Goal: Task Accomplishment & Management: Manage account settings

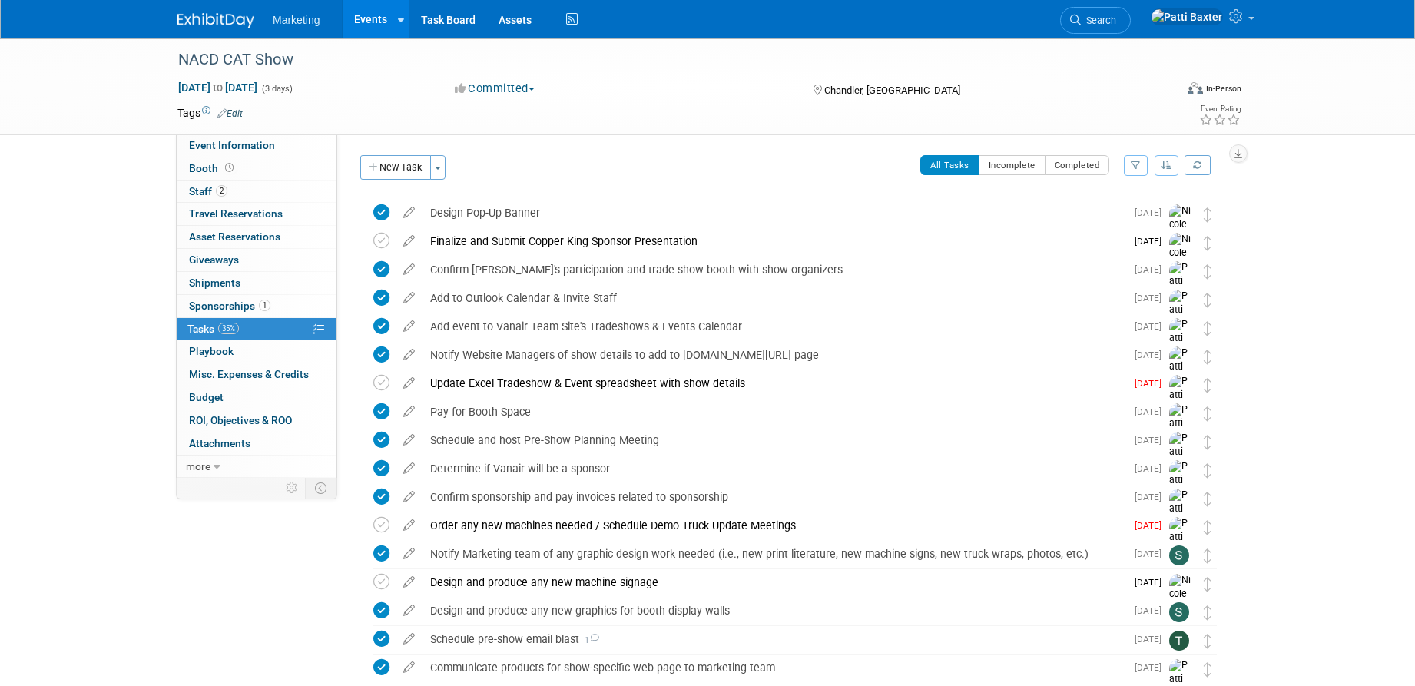
scroll to position [887, 0]
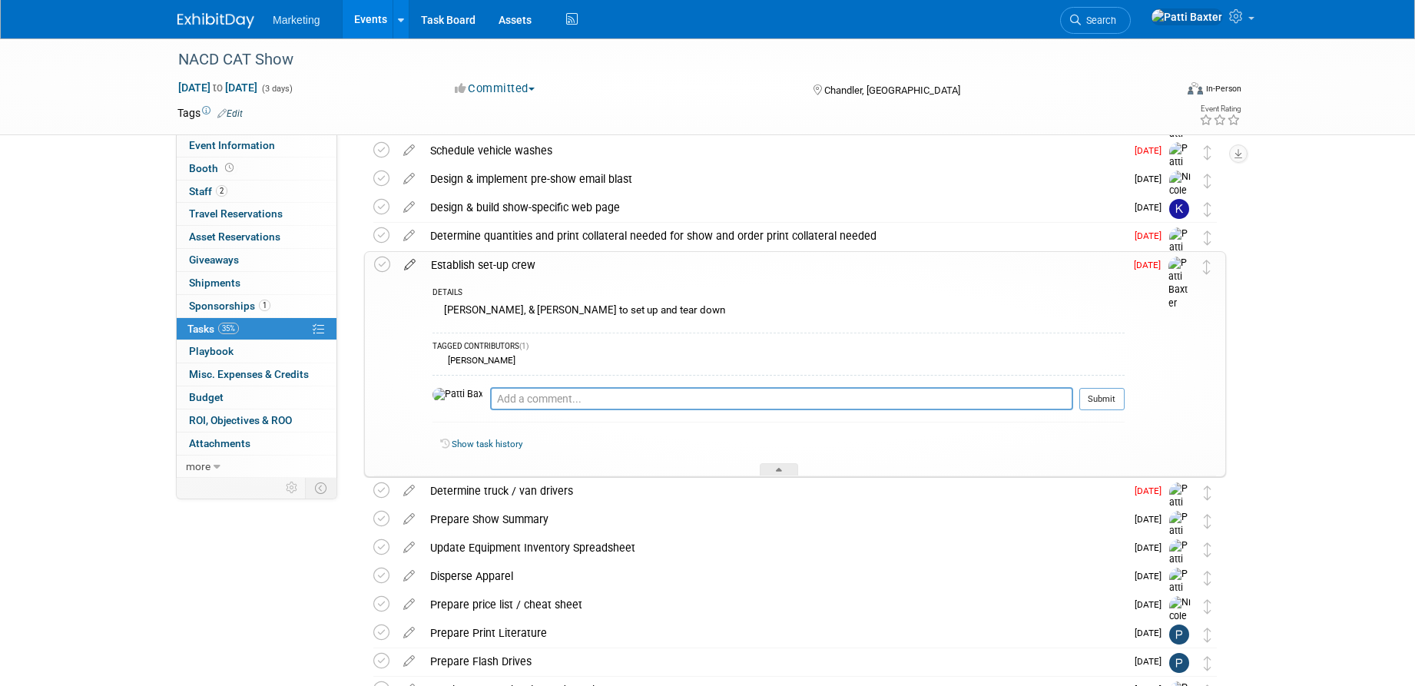
click at [412, 264] on icon at bounding box center [409, 261] width 27 height 19
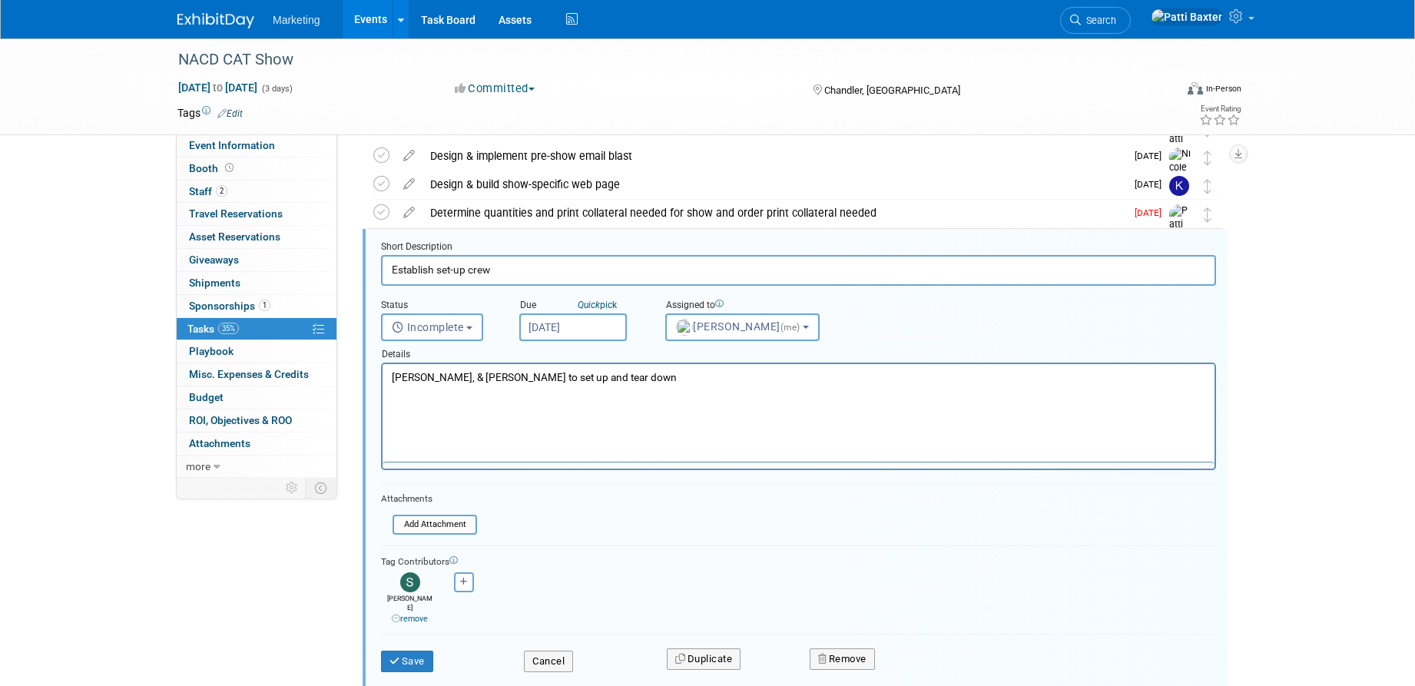
scroll to position [913, 0]
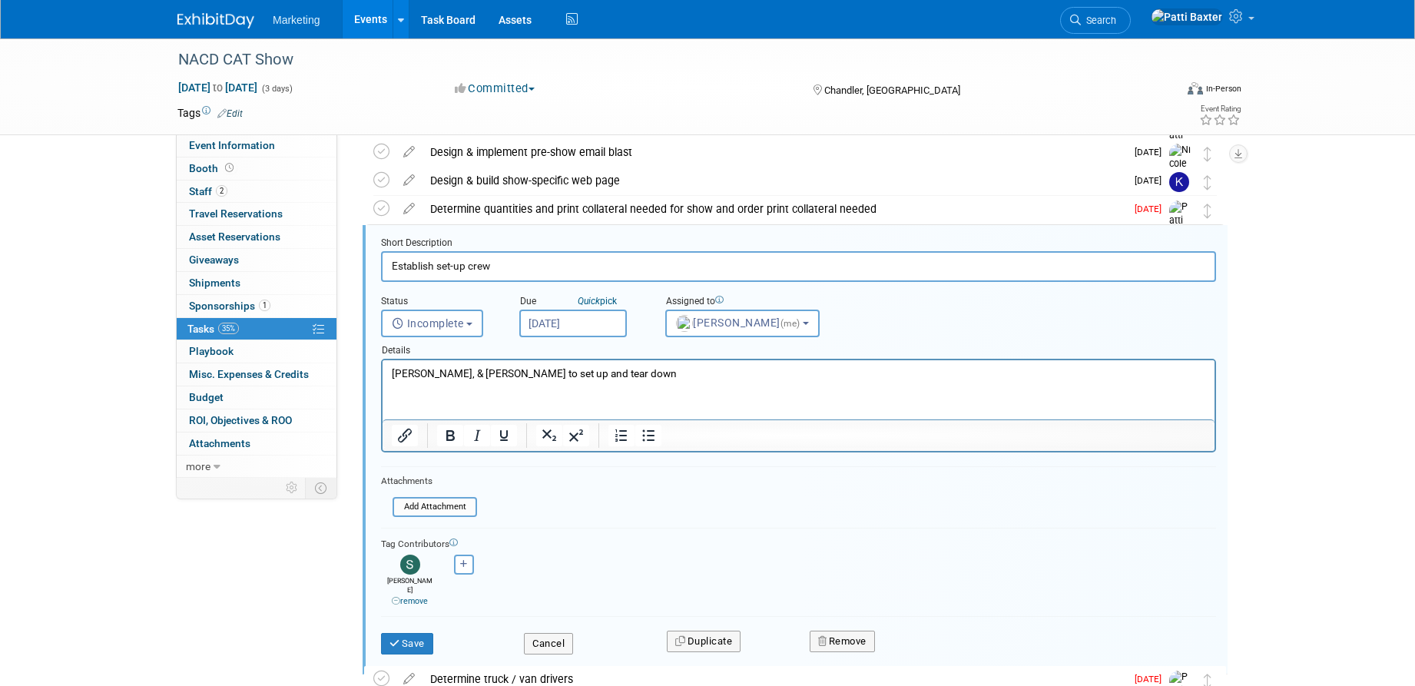
drag, startPoint x: 501, startPoint y: 264, endPoint x: 370, endPoint y: 271, distance: 130.8
click at [370, 271] on form "Short Description Establish set-up crew Status <i class="far fa-clock" style="p…" at bounding box center [799, 453] width 858 height 433
type input "Establish set-up crew"
drag, startPoint x: 1049, startPoint y: 718, endPoint x: 631, endPoint y: 362, distance: 549.4
drag, startPoint x: 477, startPoint y: 374, endPoint x: 454, endPoint y: 376, distance: 23.1
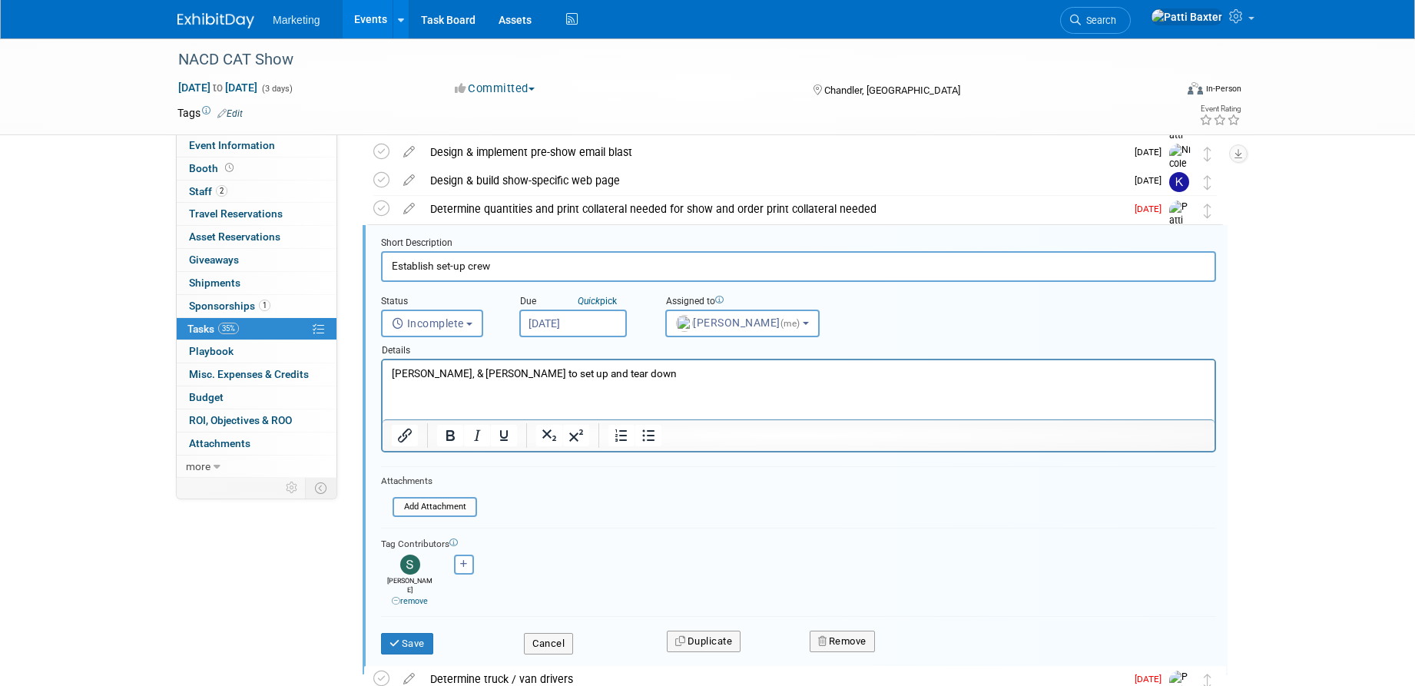
click at [475, 375] on p "Blair, Randy, & Chip to set up and tear down" at bounding box center [799, 373] width 814 height 15
drag, startPoint x: 615, startPoint y: 371, endPoint x: 390, endPoint y: 366, distance: 225.2
click at [383, 378] on html "Blair, Randy, & Chip to set up and tear down" at bounding box center [799, 370] width 832 height 21
click at [446, 330] on button "Incomplete" at bounding box center [432, 324] width 102 height 28
click at [429, 392] on label "Completed" at bounding box center [431, 389] width 83 height 25
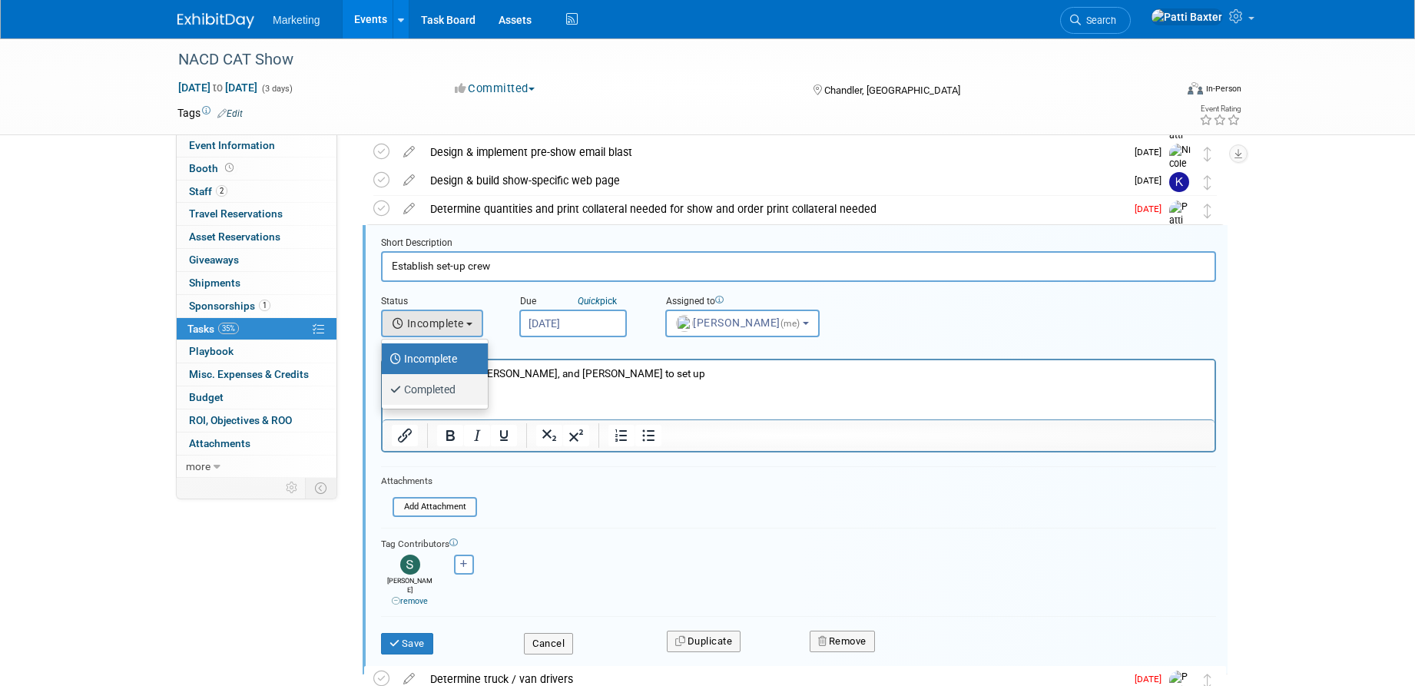
click at [384, 392] on input "Completed" at bounding box center [379, 388] width 10 height 10
select select "3"
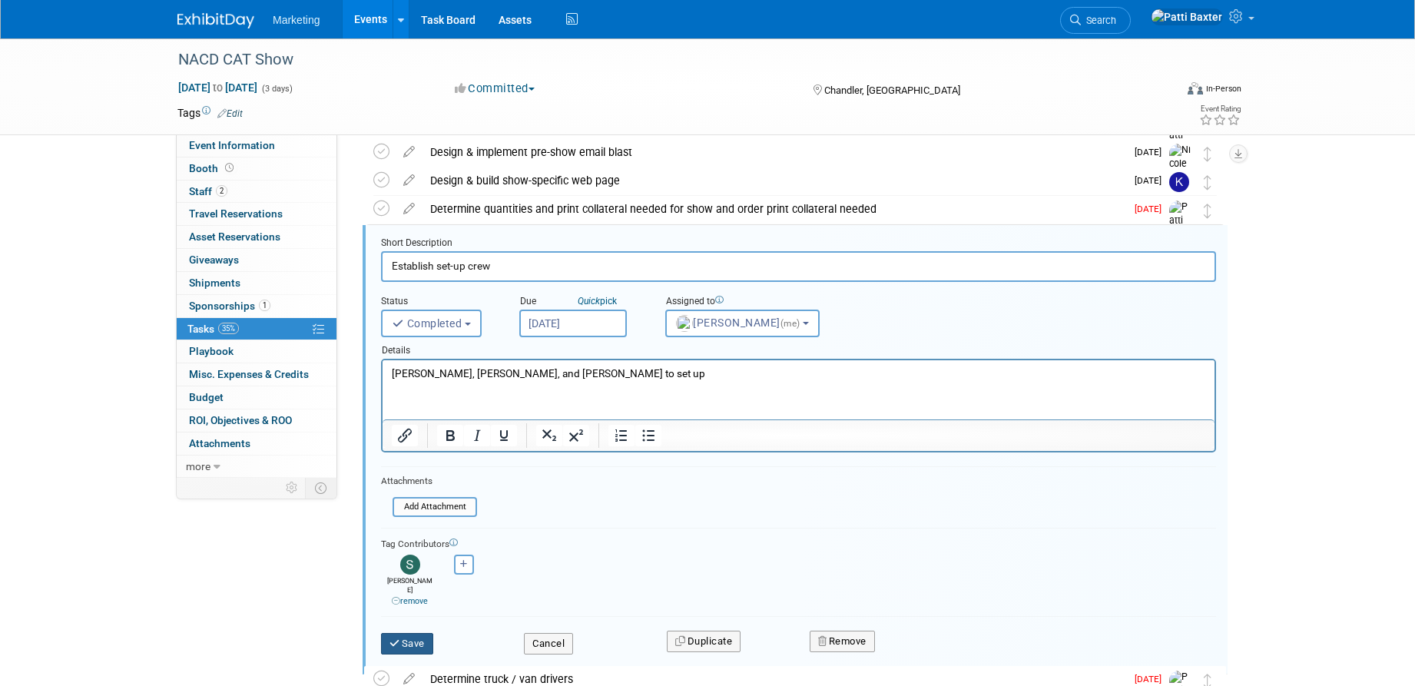
drag, startPoint x: 413, startPoint y: 629, endPoint x: 416, endPoint y: 612, distance: 17.2
click at [413, 633] on button "Save" at bounding box center [407, 644] width 52 height 22
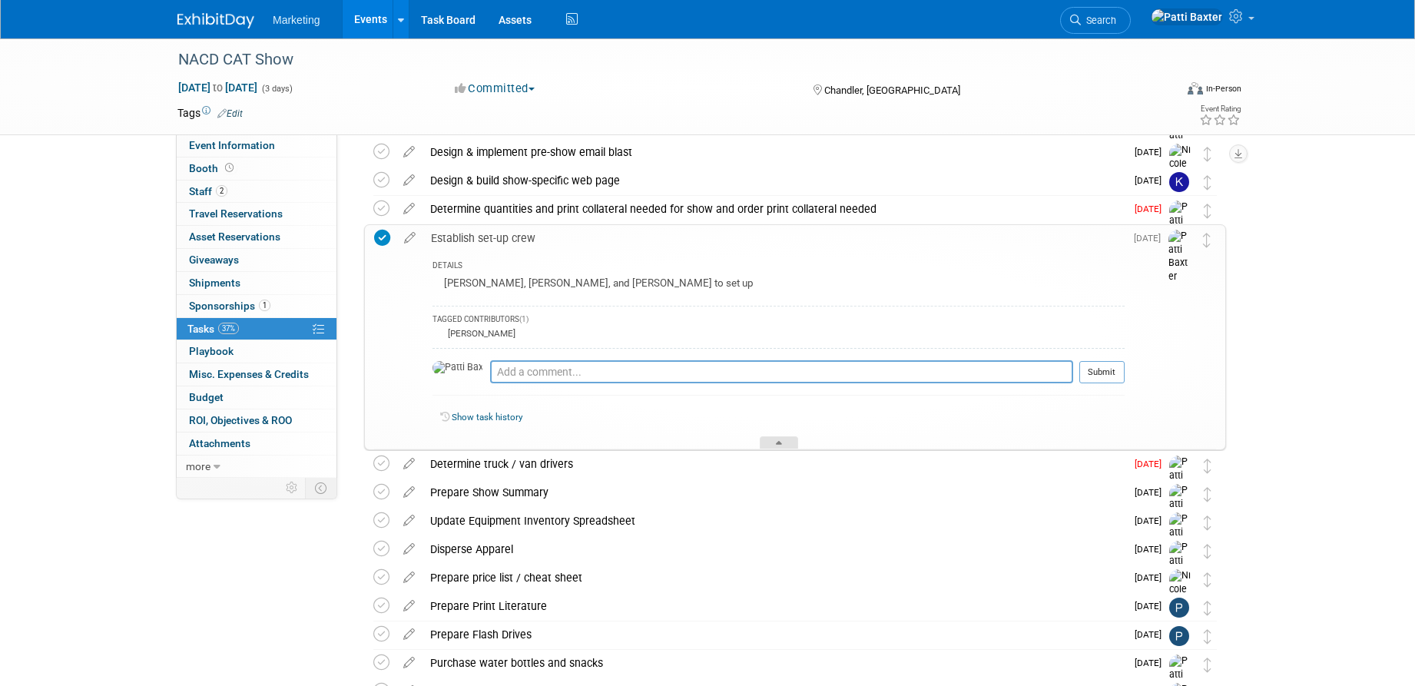
click at [778, 444] on icon at bounding box center [779, 445] width 6 height 9
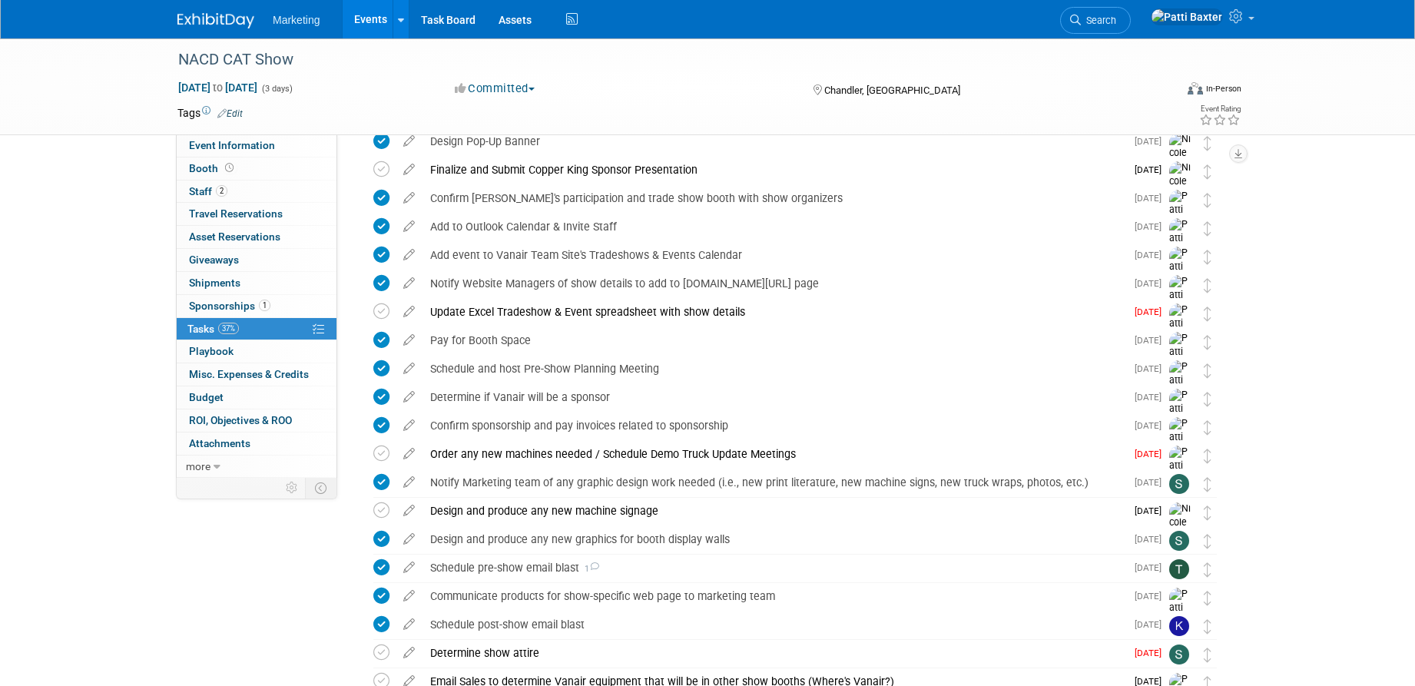
scroll to position [68, 0]
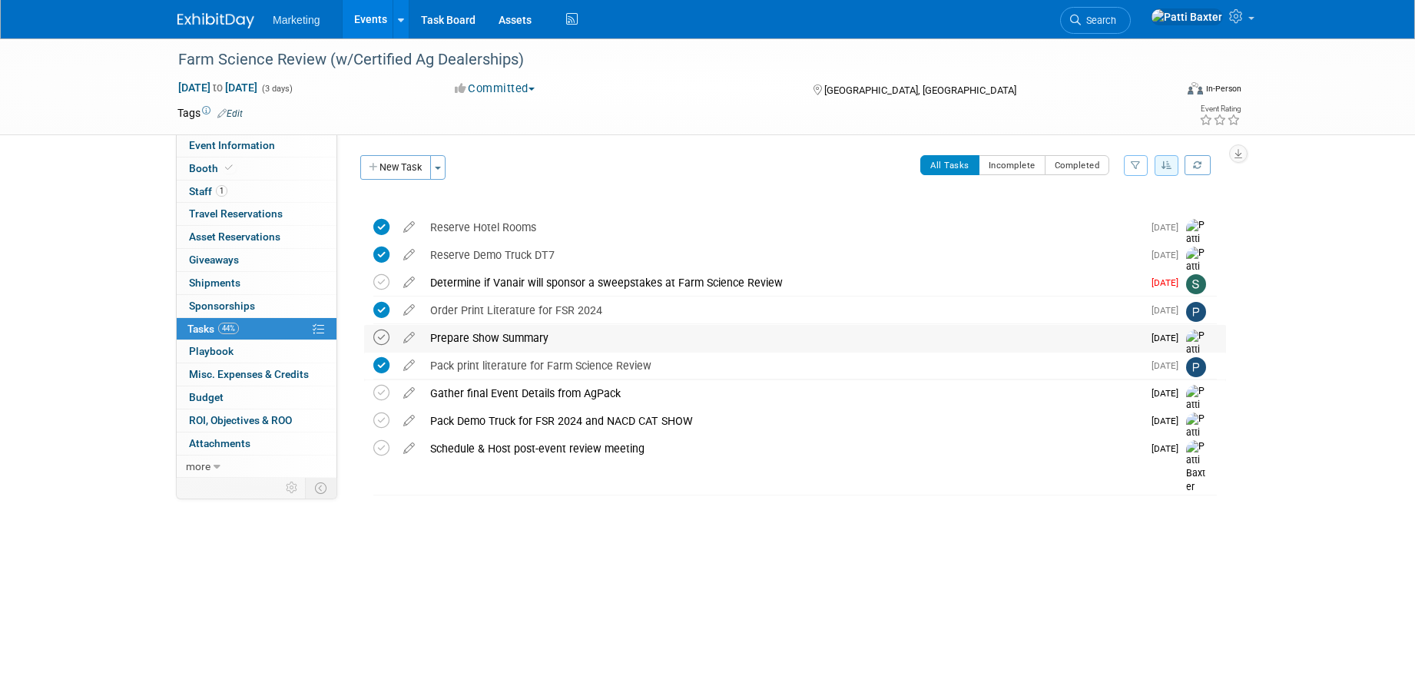
click at [381, 334] on icon at bounding box center [381, 338] width 16 height 16
click at [409, 338] on icon at bounding box center [409, 334] width 27 height 19
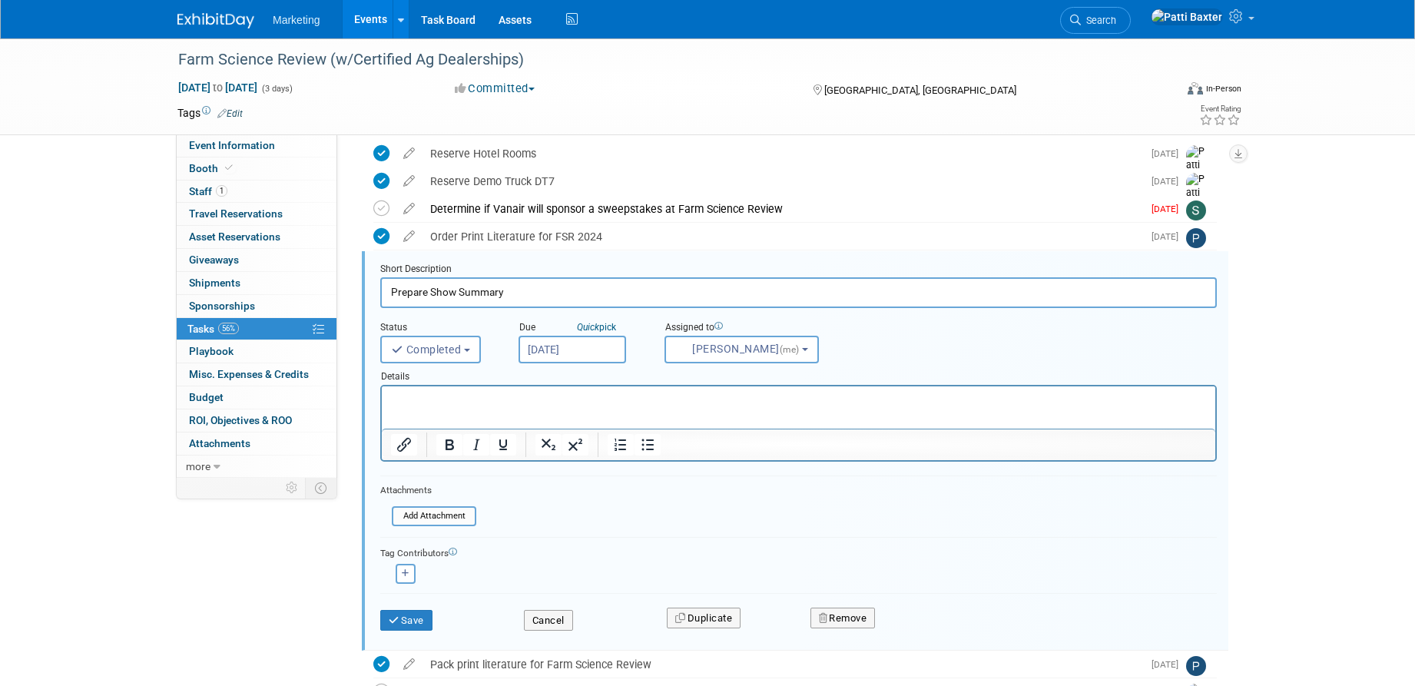
scroll to position [100, 0]
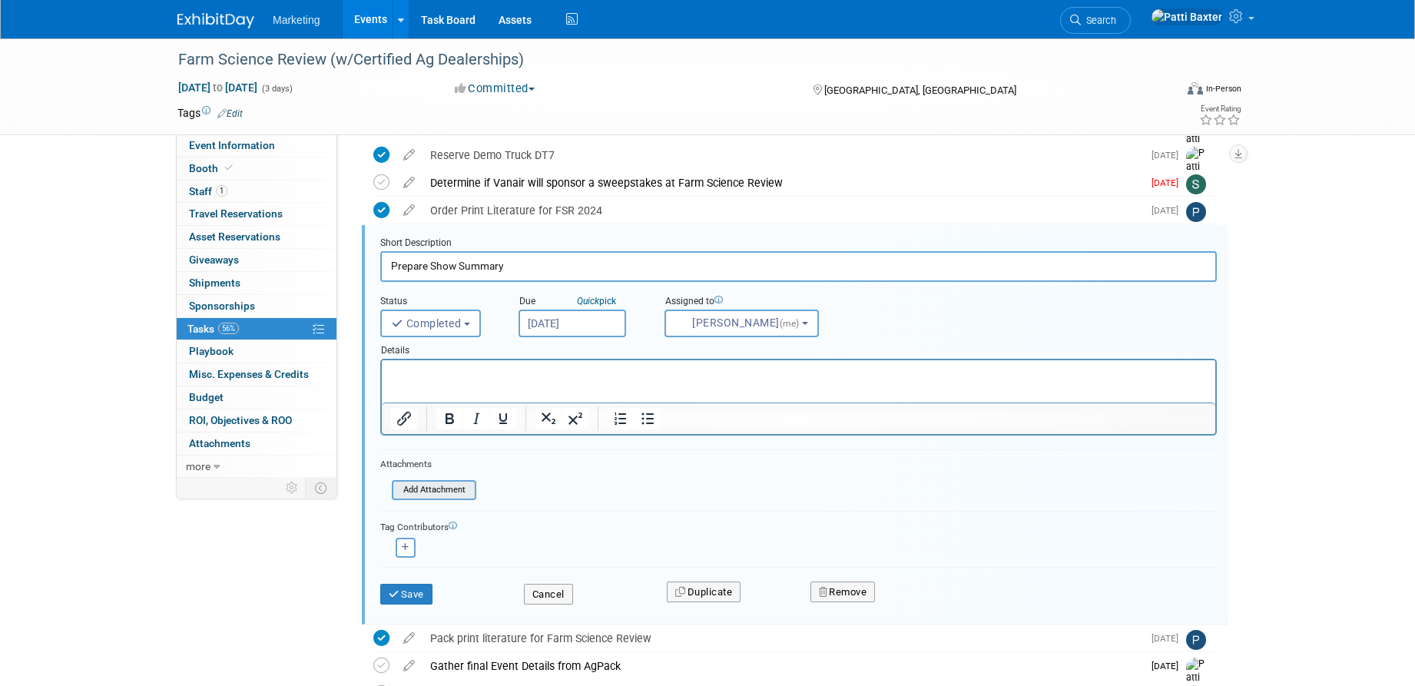
click at [418, 484] on input "file" at bounding box center [396, 490] width 157 height 17
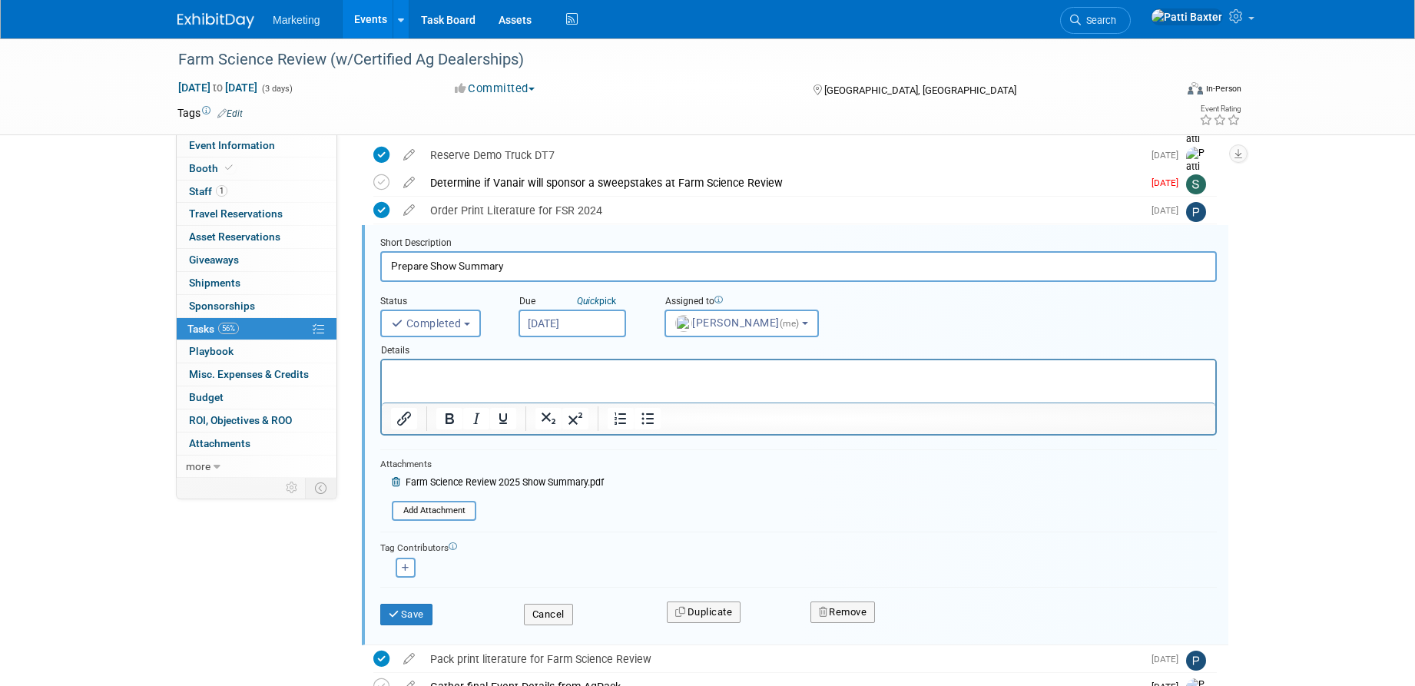
click at [393, 364] on html at bounding box center [799, 370] width 834 height 21
click at [397, 369] on p "Rich Text Area. Press ALT-0 for help." at bounding box center [799, 373] width 816 height 15
drag, startPoint x: 421, startPoint y: 617, endPoint x: 442, endPoint y: 495, distance: 123.9
click at [421, 616] on button "Save" at bounding box center [406, 615] width 52 height 22
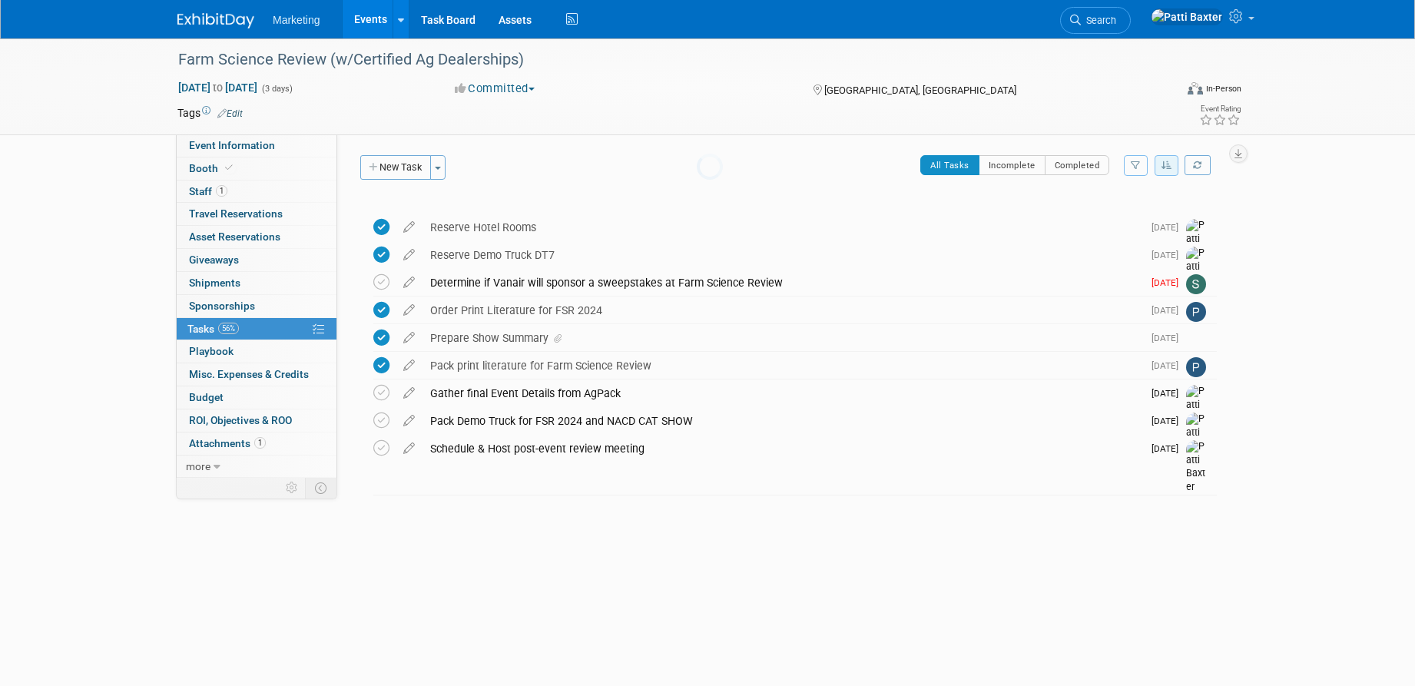
scroll to position [0, 0]
click at [407, 284] on icon at bounding box center [409, 279] width 27 height 19
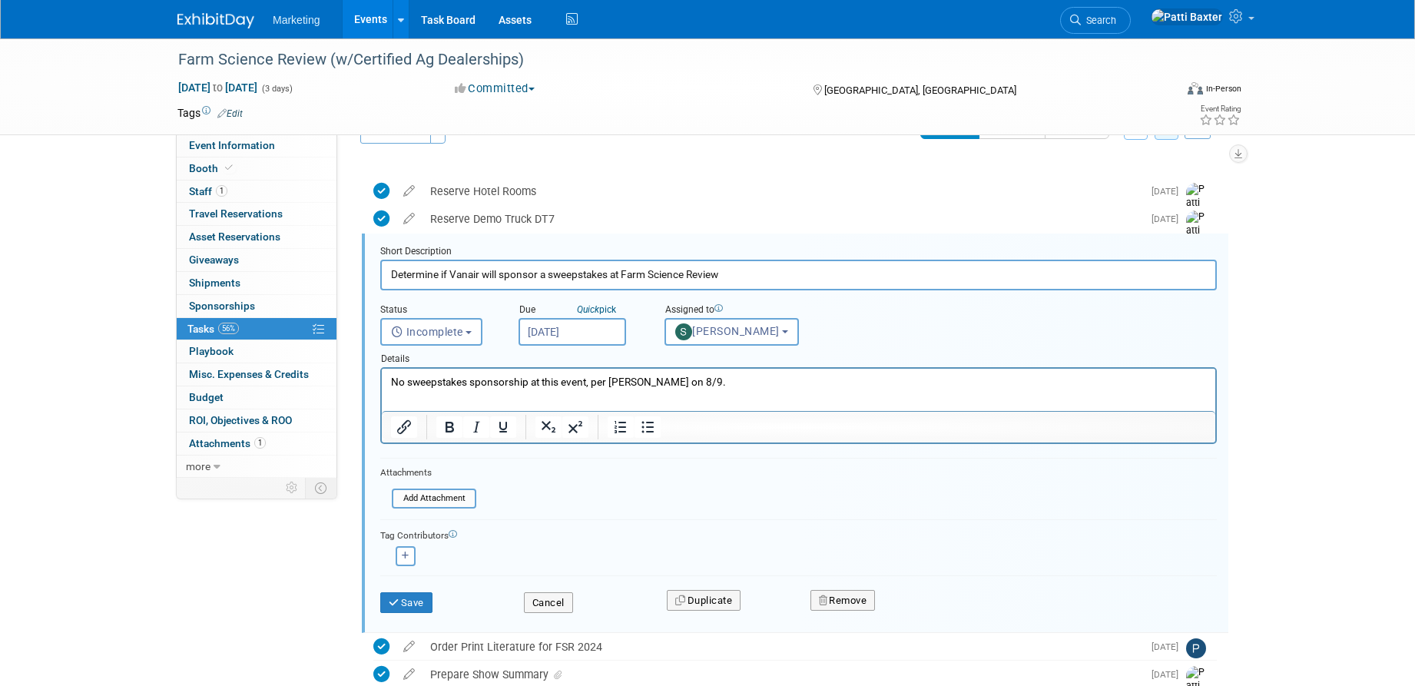
scroll to position [45, 0]
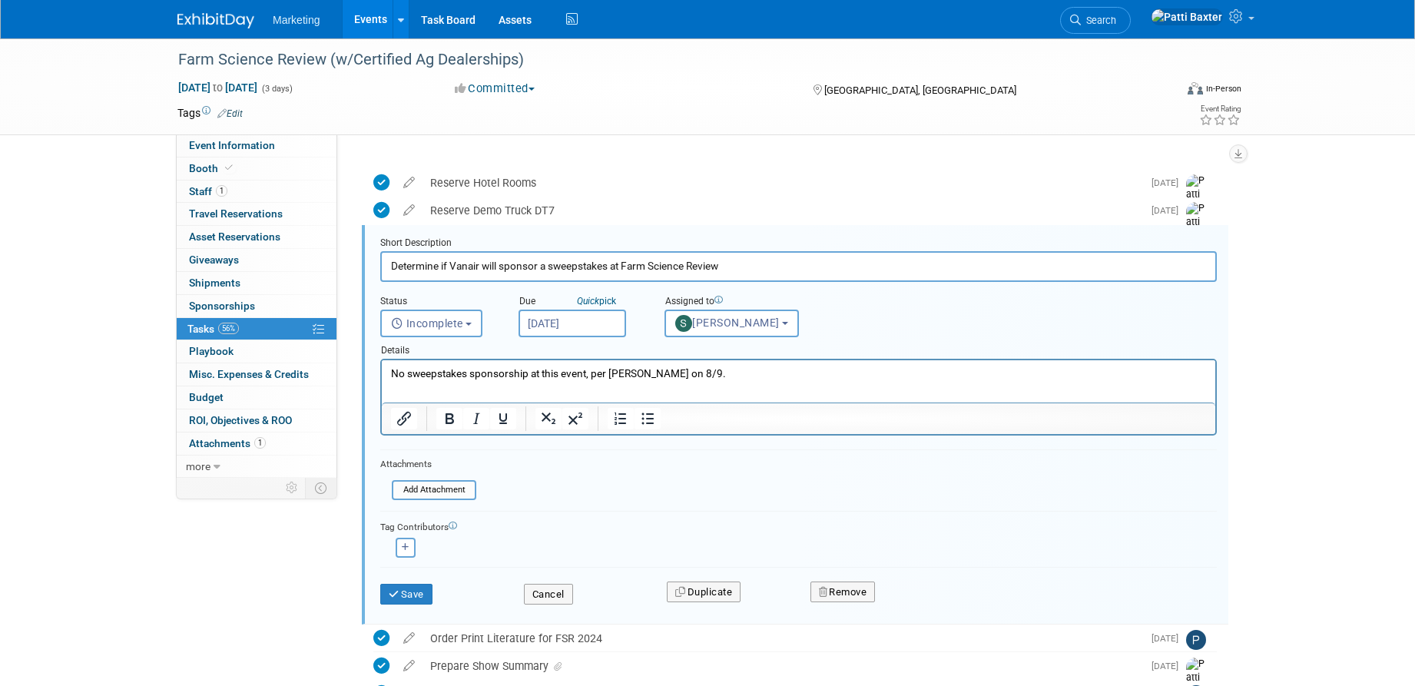
click at [678, 380] on p "No sweepstakes sponsorship at this event, per Jeff Steer on 8/9." at bounding box center [799, 373] width 816 height 15
drag, startPoint x: 612, startPoint y: 373, endPoint x: 662, endPoint y: 365, distance: 50.6
click at [688, 371] on p "No sweepstakes sponsorship at this event, per Jeff Steer on 8/9." at bounding box center [799, 373] width 816 height 15
click at [463, 322] on span "Incomplete" at bounding box center [427, 323] width 72 height 12
click at [428, 385] on label "Completed" at bounding box center [430, 389] width 83 height 25
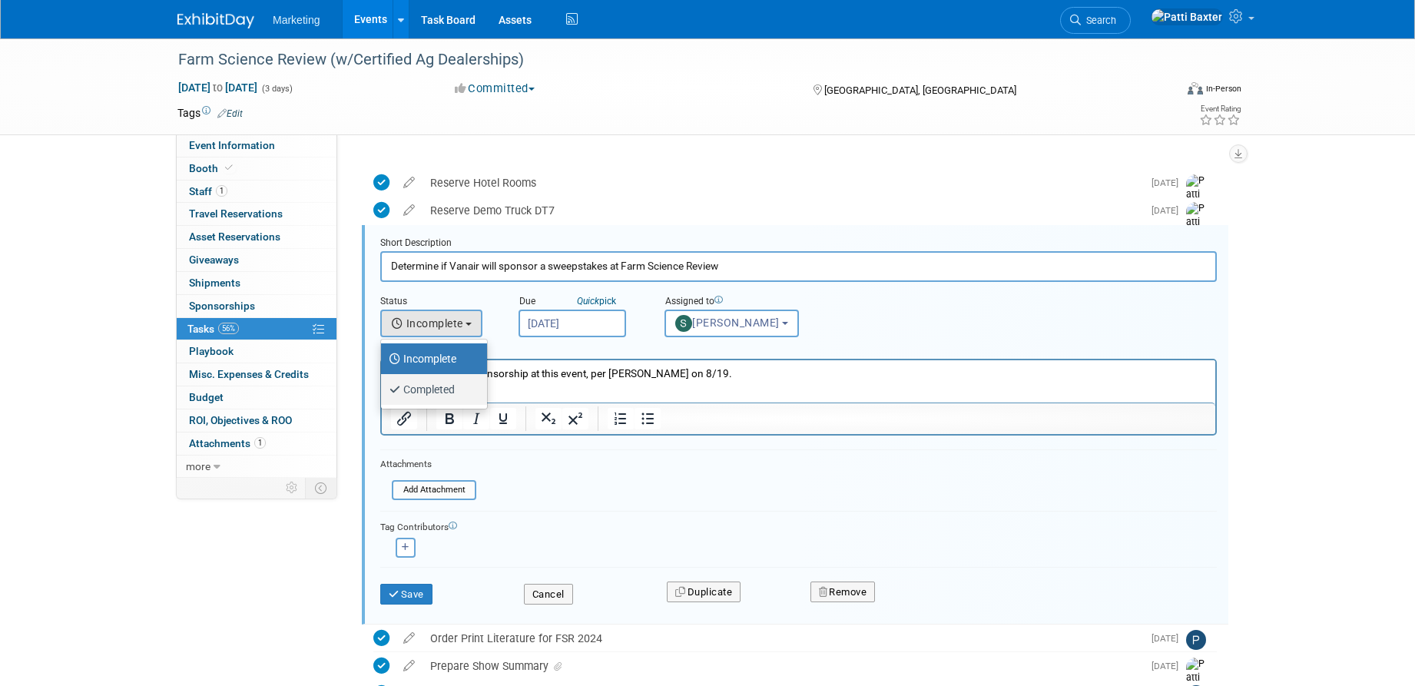
click at [383, 385] on input "Completed" at bounding box center [378, 388] width 10 height 10
select select "3"
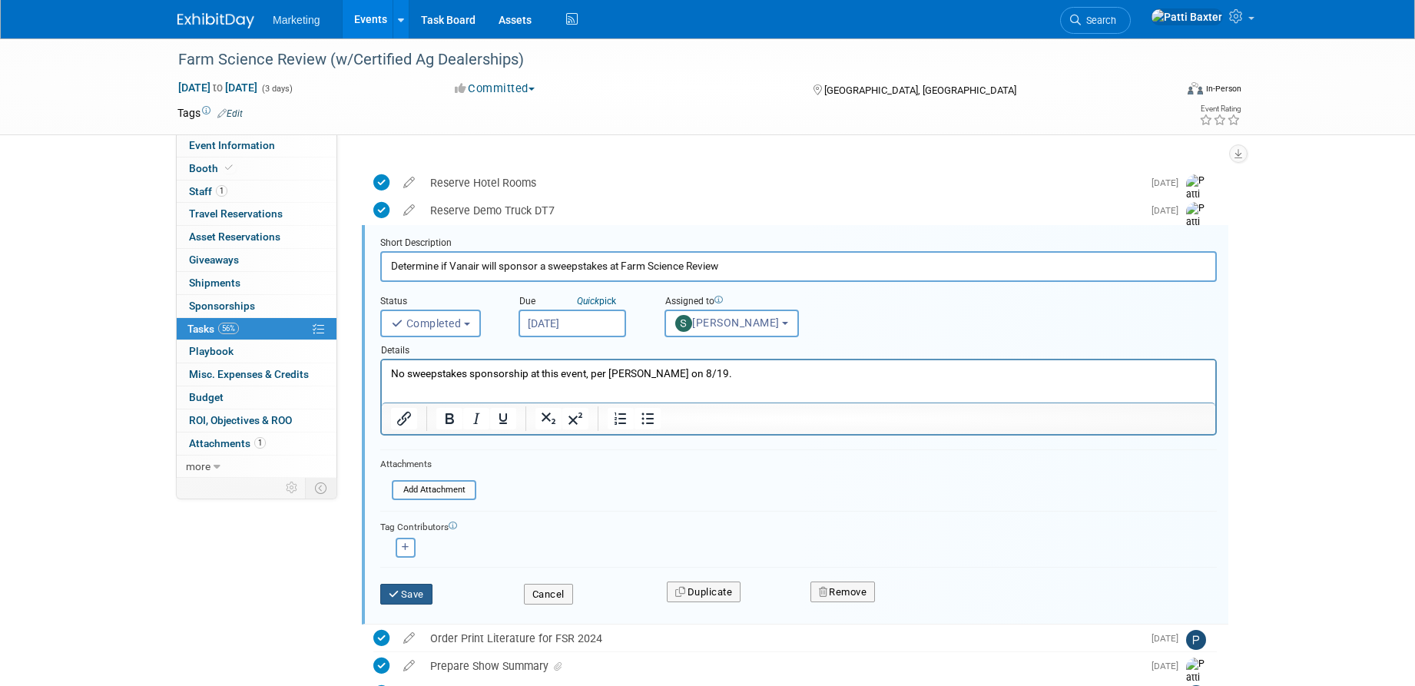
drag, startPoint x: 406, startPoint y: 589, endPoint x: 415, endPoint y: 584, distance: 10.0
click at [412, 586] on button "Save" at bounding box center [406, 595] width 52 height 22
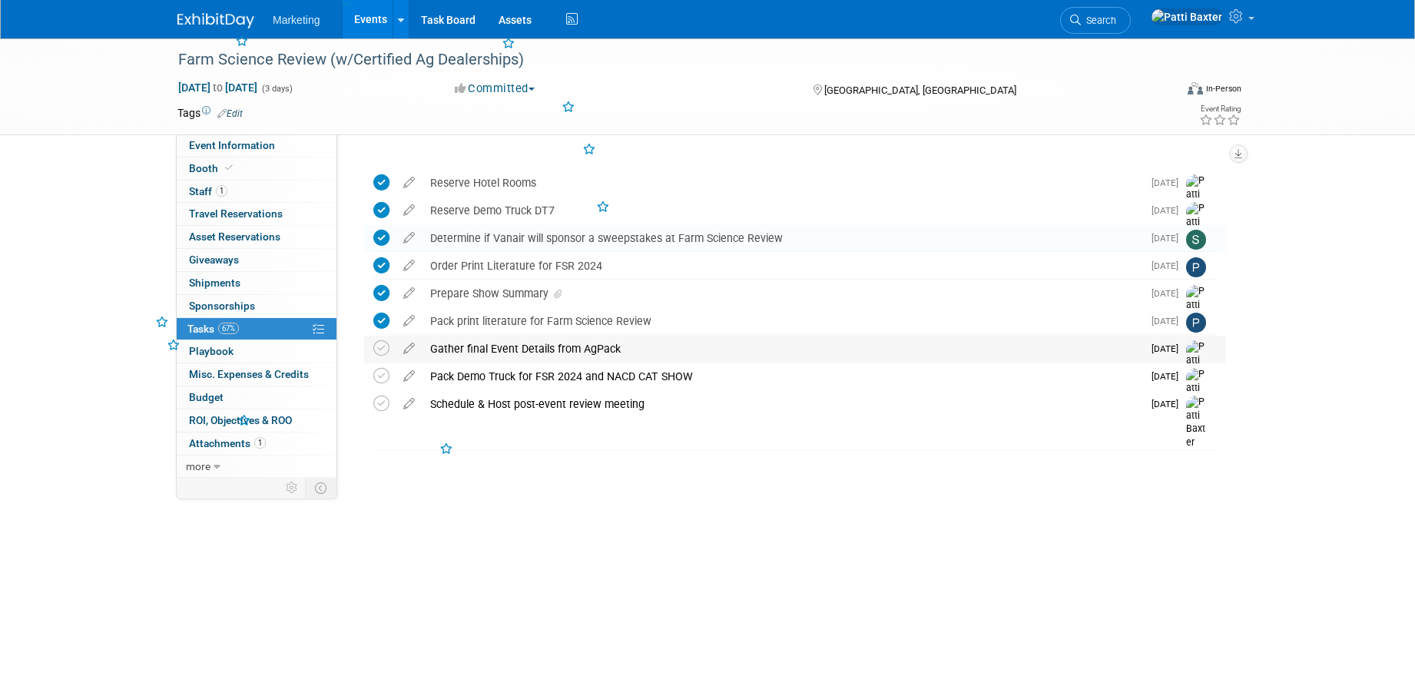
scroll to position [0, 0]
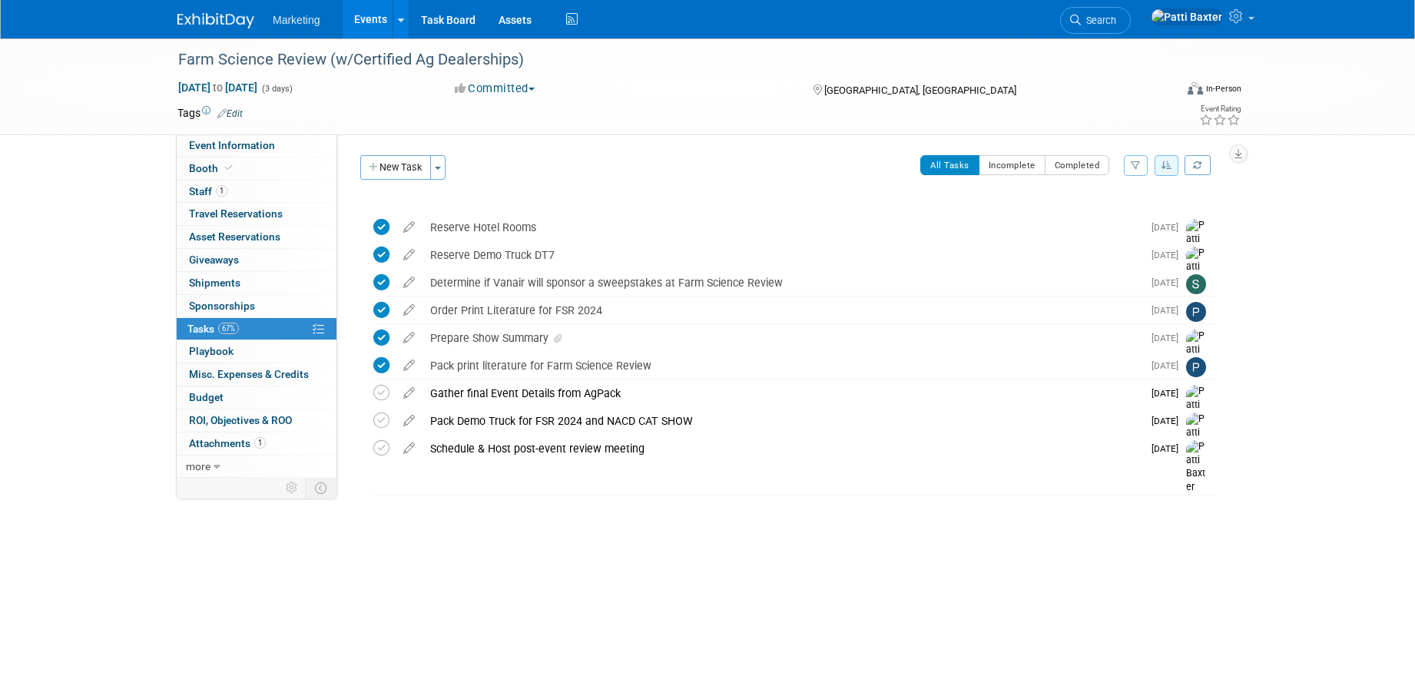
click at [371, 12] on link "Events" at bounding box center [371, 19] width 56 height 38
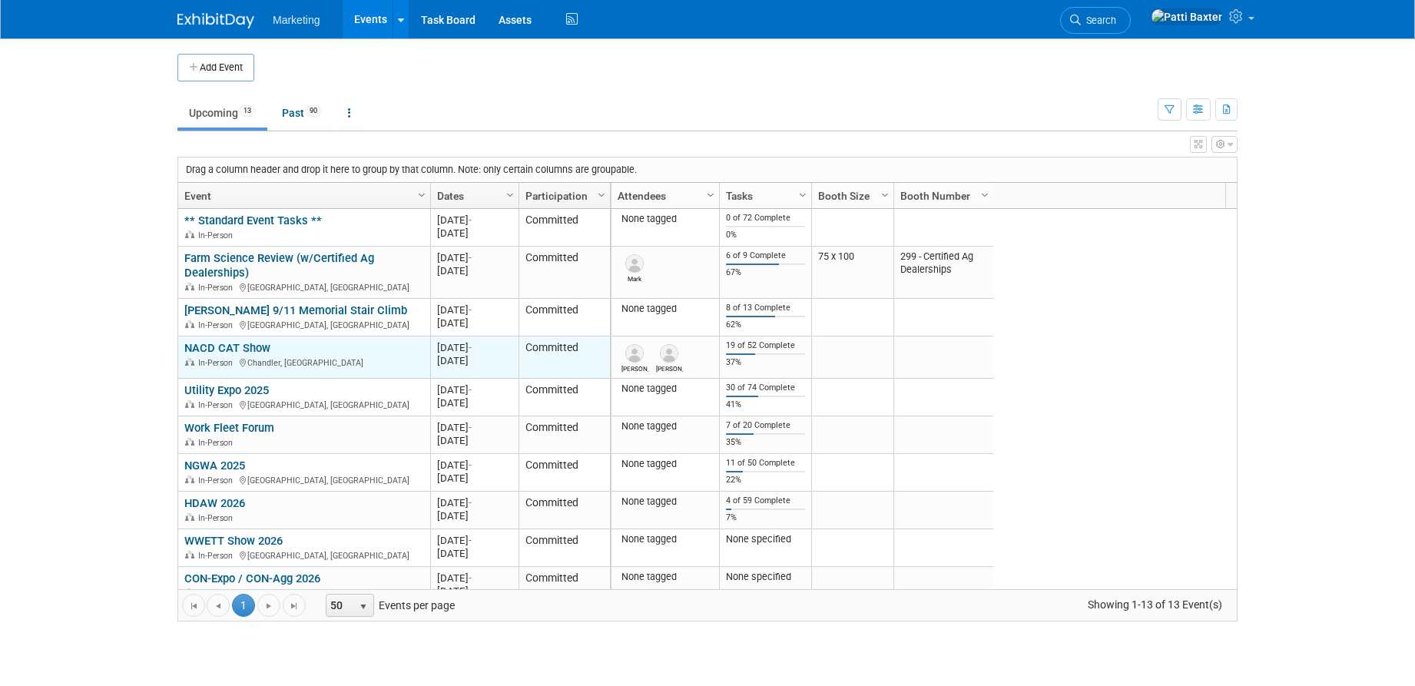
click at [207, 343] on link "NACD CAT Show" at bounding box center [227, 348] width 86 height 14
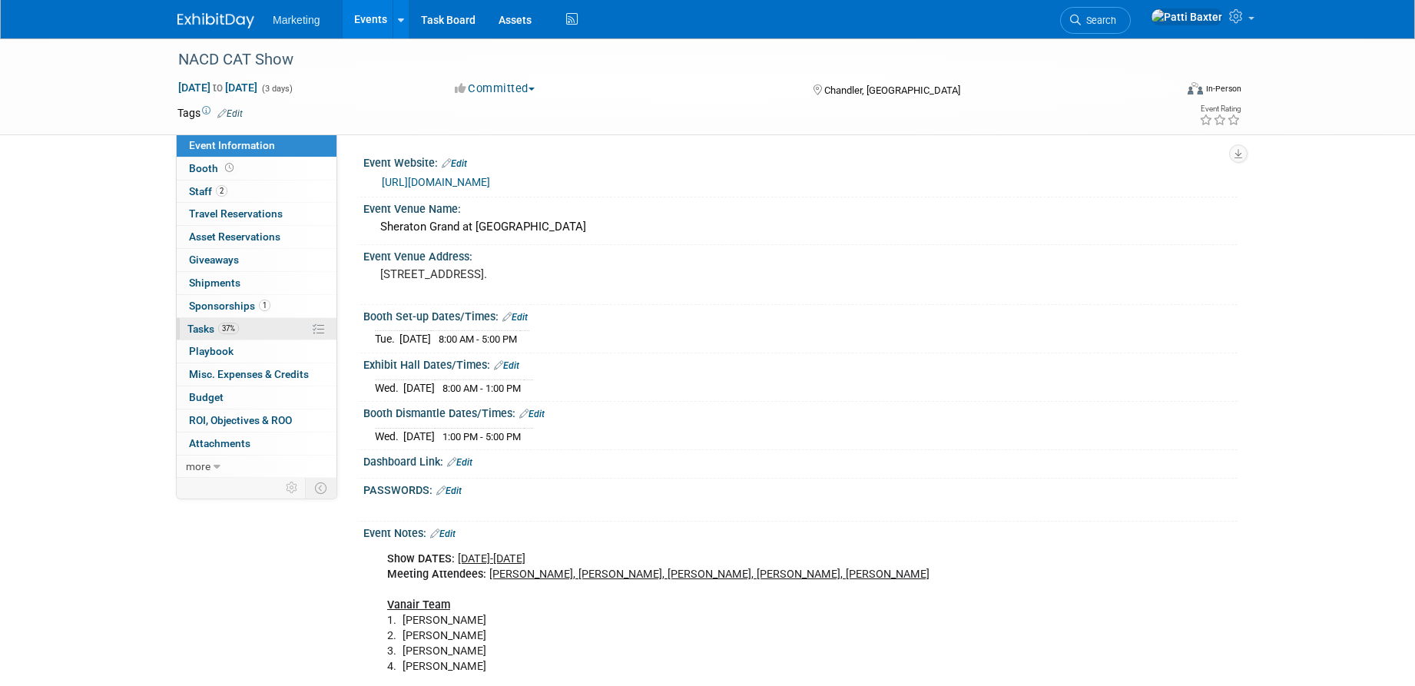
click at [204, 323] on span "Tasks 37%" at bounding box center [212, 329] width 51 height 12
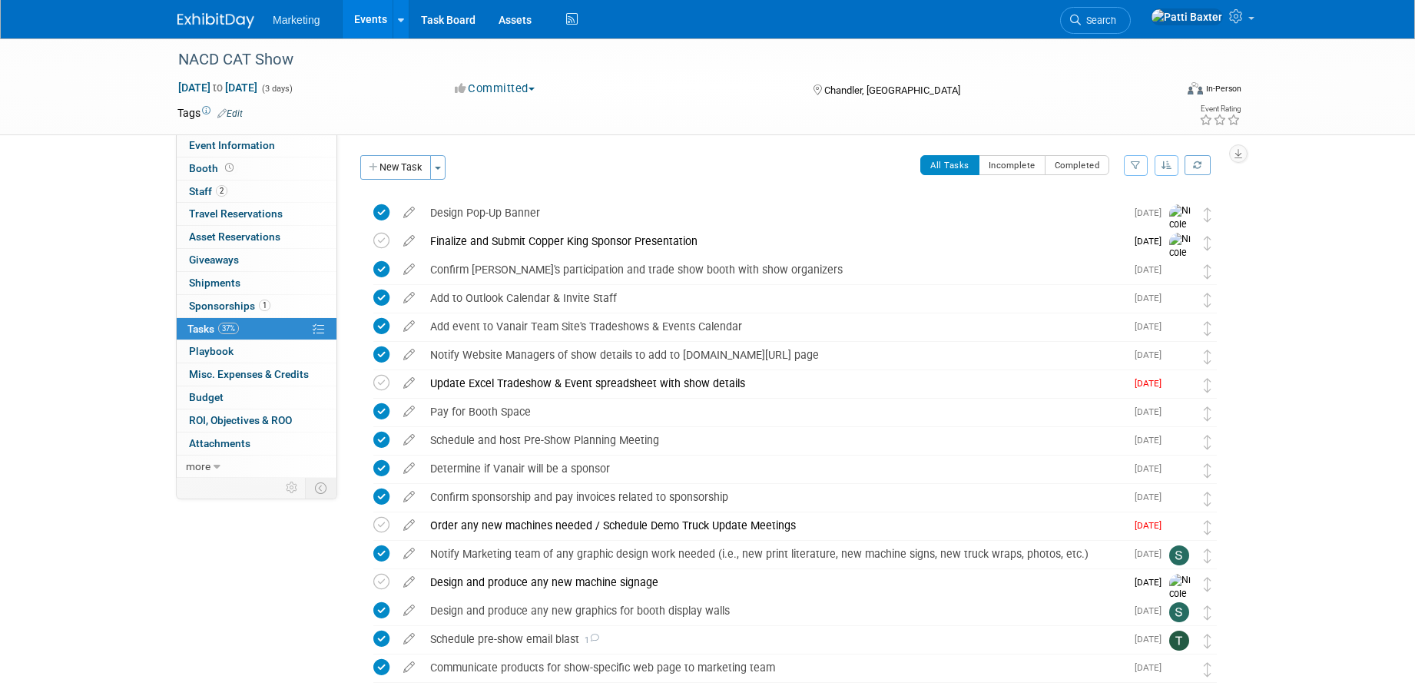
click at [1164, 163] on icon "button" at bounding box center [1167, 165] width 11 height 9
click at [1092, 234] on link "By Due Date" at bounding box center [1123, 236] width 110 height 22
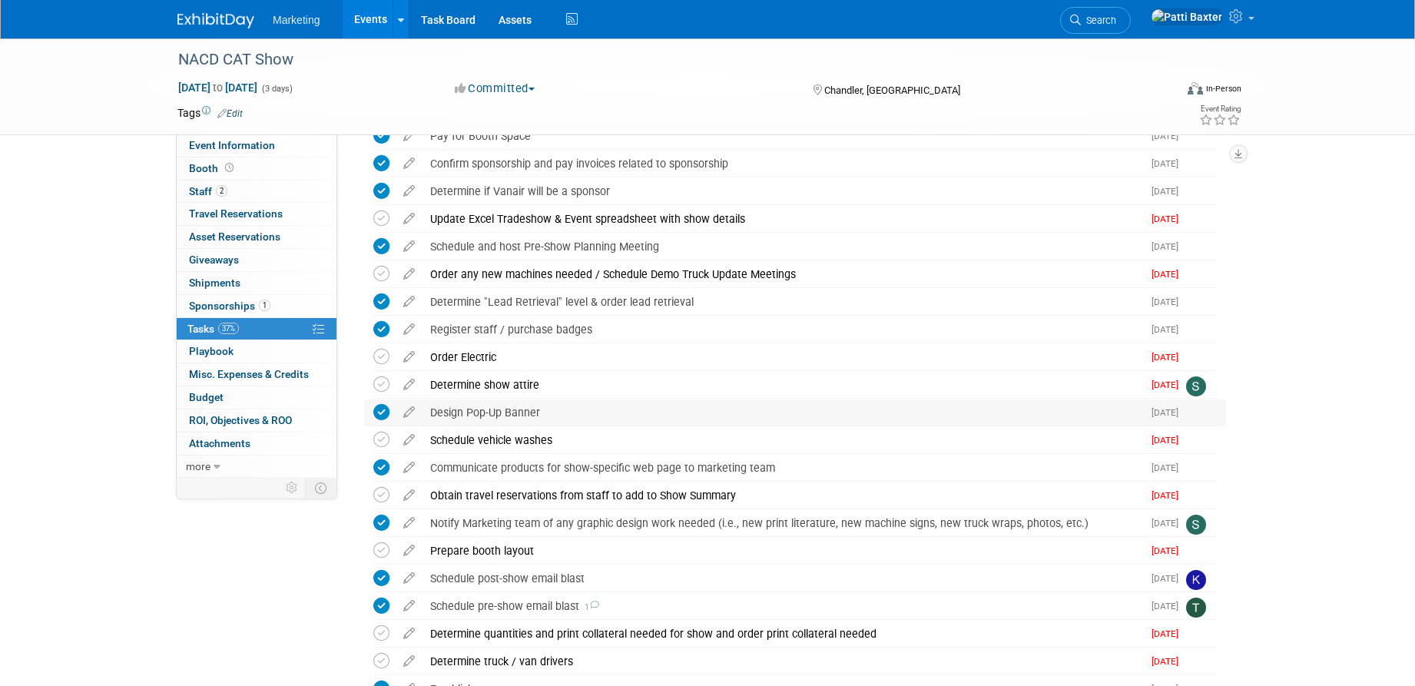
scroll to position [230, 0]
click at [413, 352] on icon at bounding box center [409, 352] width 27 height 19
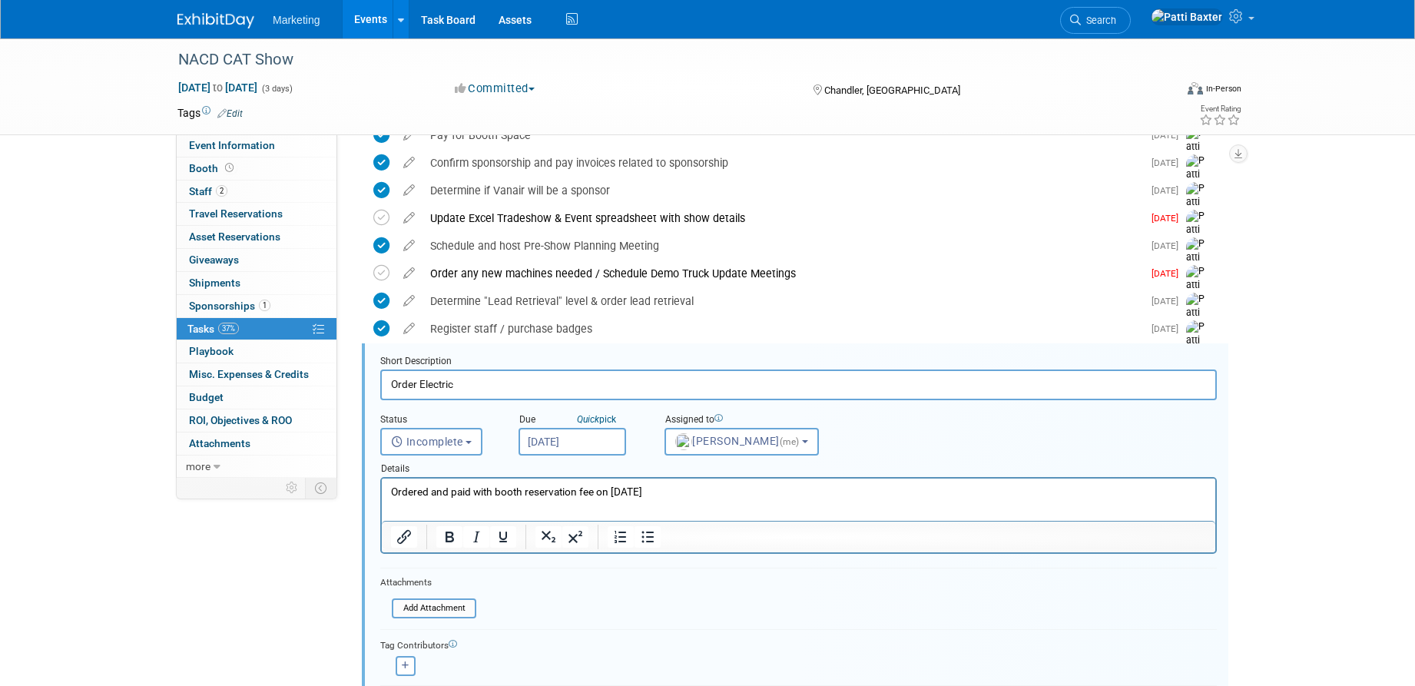
scroll to position [349, 0]
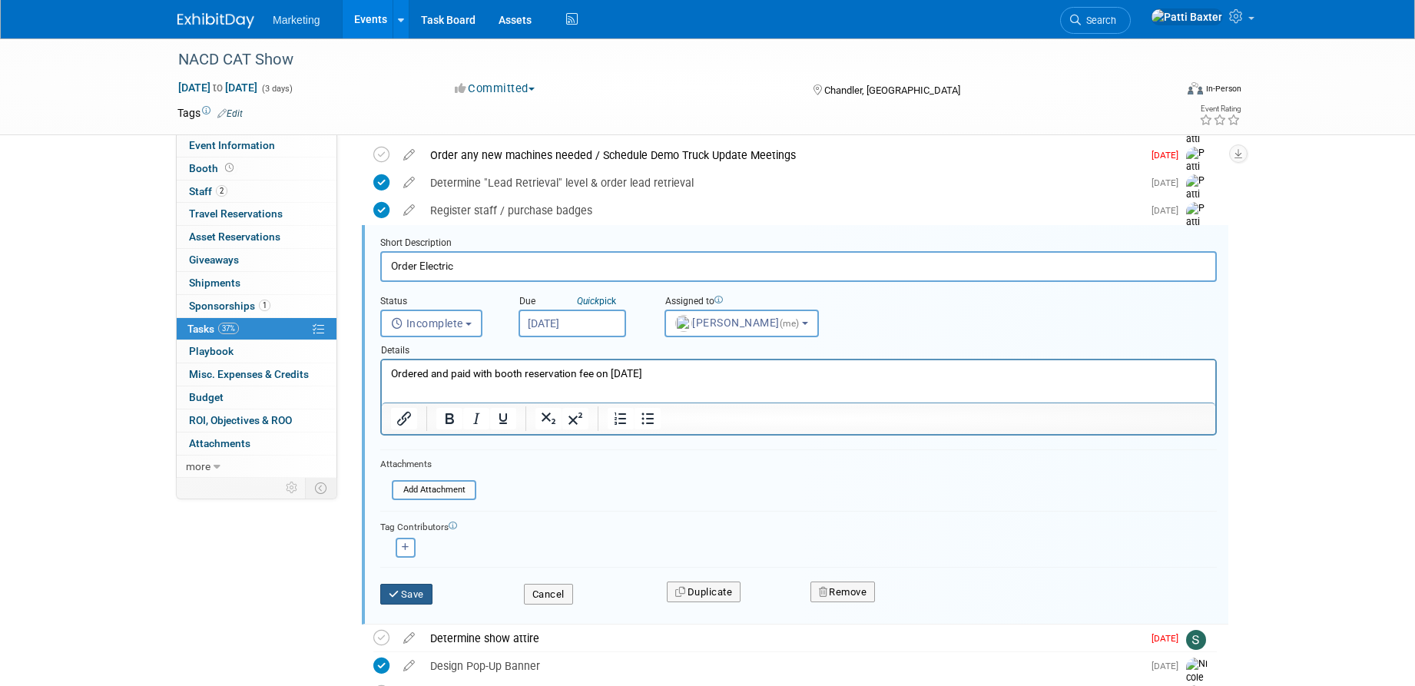
drag, startPoint x: 414, startPoint y: 595, endPoint x: 416, endPoint y: 584, distance: 11.6
click at [415, 588] on button "Save" at bounding box center [406, 595] width 52 height 22
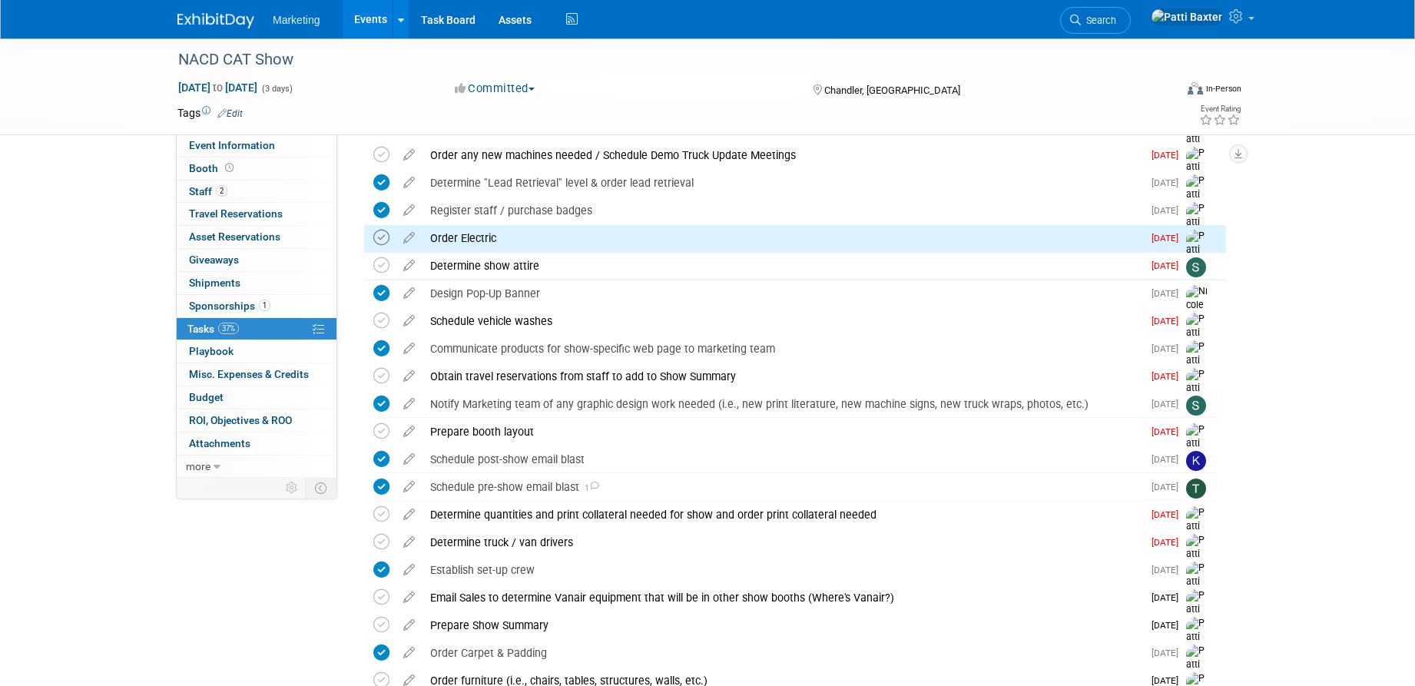
click at [380, 239] on icon at bounding box center [381, 238] width 16 height 16
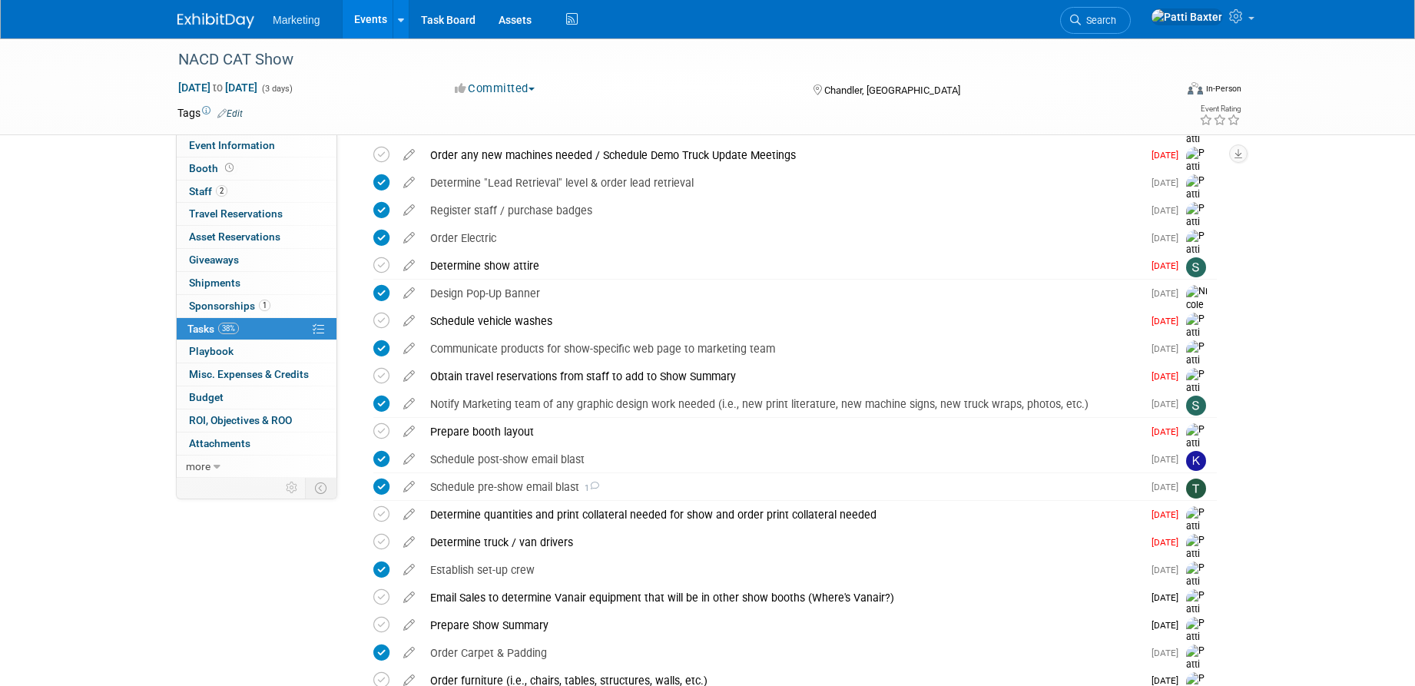
click at [413, 317] on icon at bounding box center [409, 317] width 27 height 19
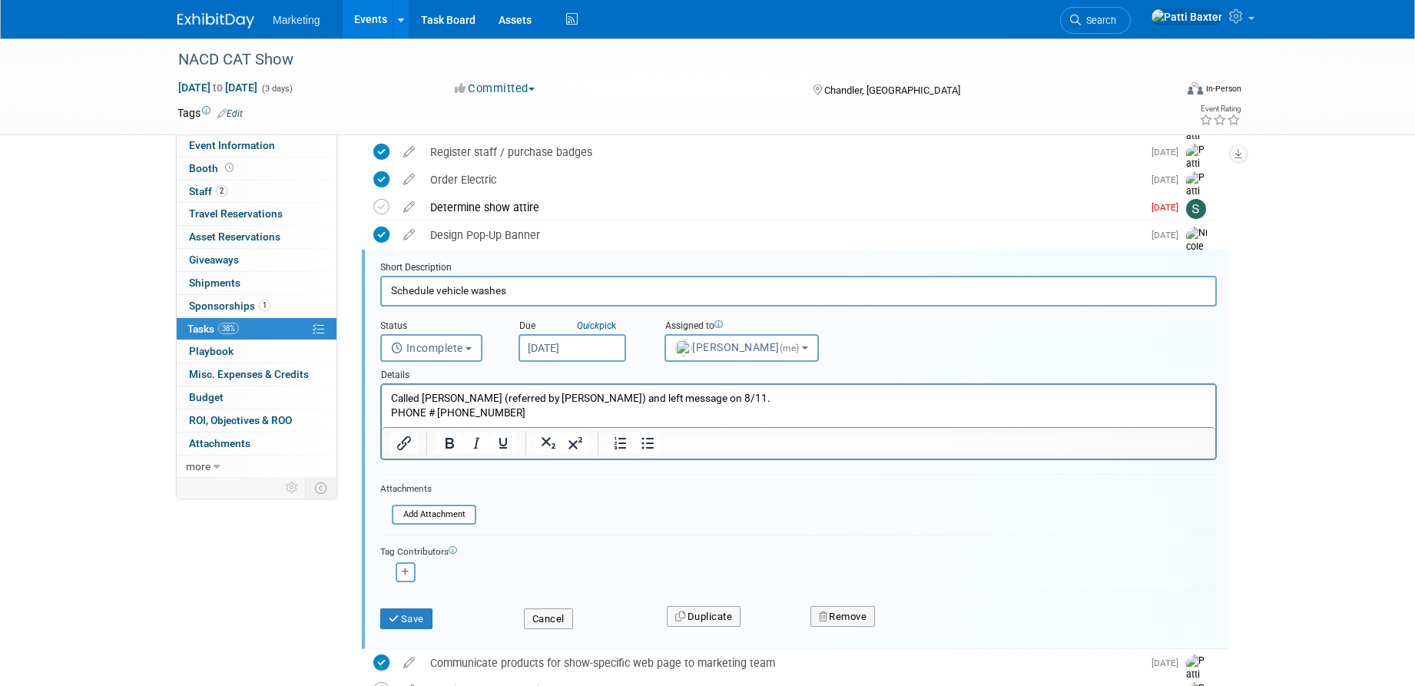
scroll to position [432, 0]
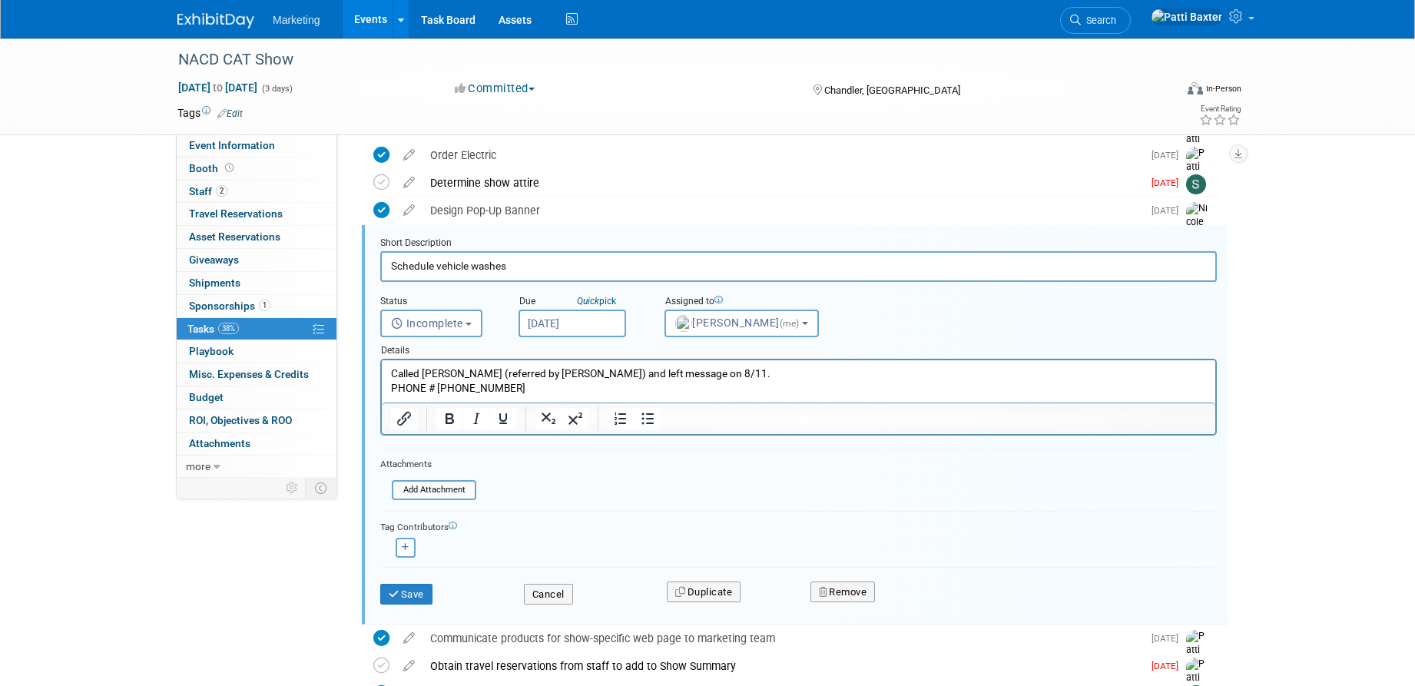
click at [561, 385] on p "Called Simon Guitterez (referred by Tim Bradley) and left message on 8/11. PHON…" at bounding box center [799, 380] width 816 height 29
drag, startPoint x: 703, startPoint y: 375, endPoint x: 751, endPoint y: 370, distance: 47.9
click at [751, 370] on p "Called Simon Guitterez (referred by Tim Bradley) and left message on 8/11. PHON…" at bounding box center [799, 380] width 816 height 29
drag, startPoint x: 419, startPoint y: 375, endPoint x: 341, endPoint y: 373, distance: 78.4
click at [382, 373] on html "Called Simon Guitterez (referred by Tim Bradley) PHONE # 480-246-9261" at bounding box center [799, 377] width 834 height 35
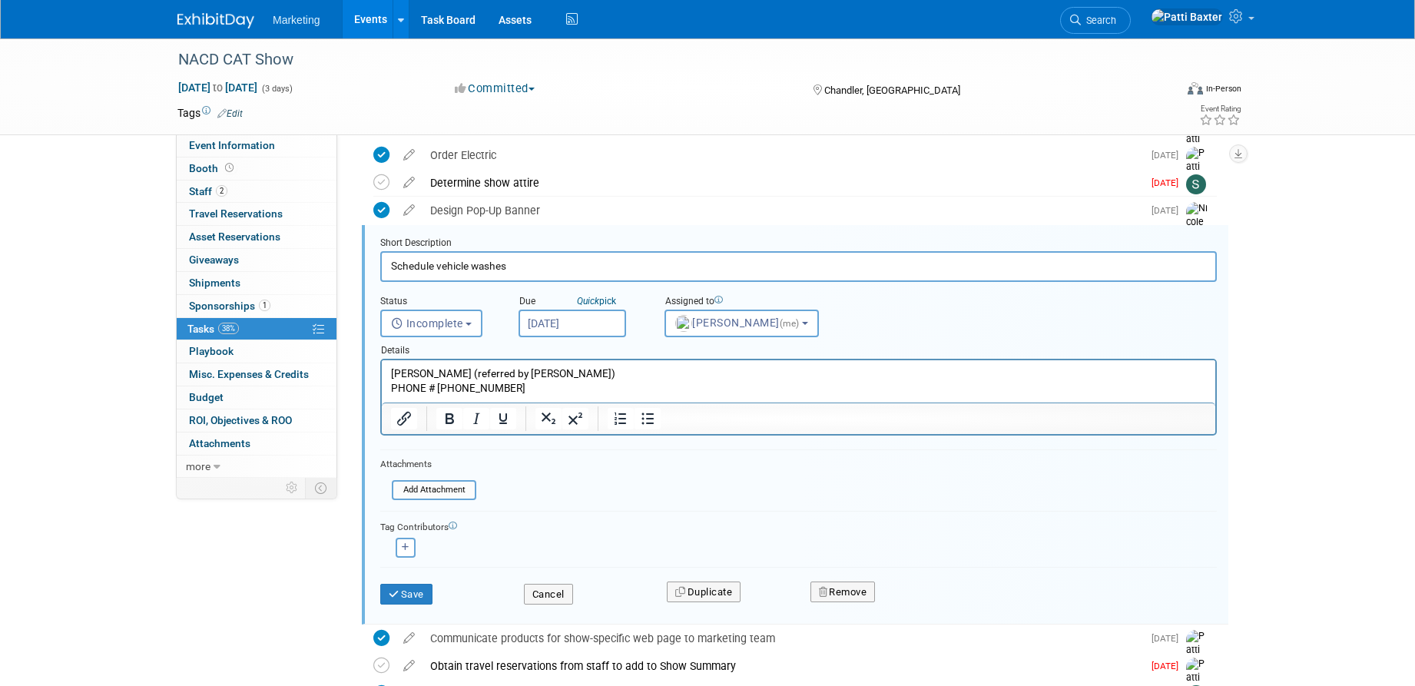
drag, startPoint x: 592, startPoint y: 369, endPoint x: 625, endPoint y: 364, distance: 33.4
click at [604, 367] on p "Simon Guitterez (referred by Tim Bradley) PHONE # 480-246-9261" at bounding box center [799, 380] width 816 height 29
drag, startPoint x: 529, startPoint y: 390, endPoint x: 570, endPoint y: 379, distance: 42.9
click at [532, 388] on p "Simon Guitterez (referred by Tim Bradley) will coordinate with Randy Pegg as to…" at bounding box center [799, 380] width 816 height 29
drag, startPoint x: 429, startPoint y: 317, endPoint x: 437, endPoint y: 322, distance: 9.4
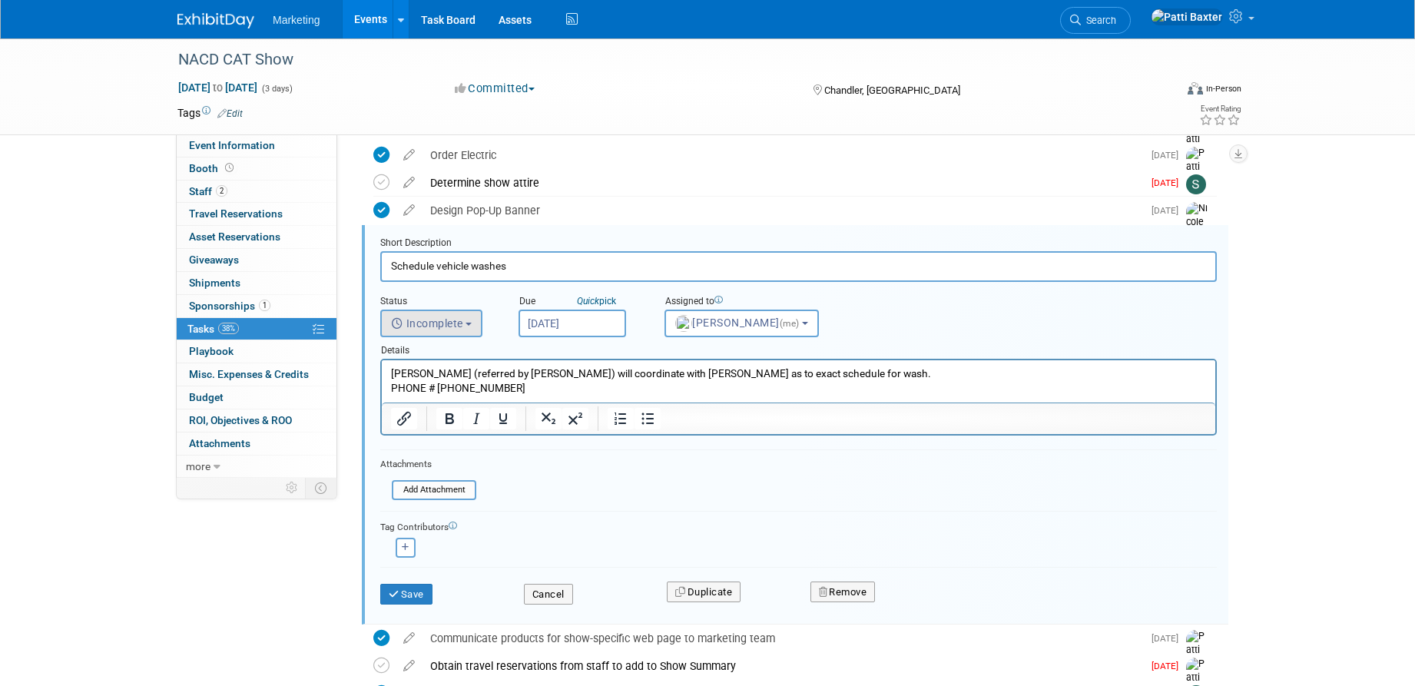
click at [431, 315] on button "Incomplete" at bounding box center [431, 324] width 102 height 28
click at [428, 381] on label "Completed" at bounding box center [430, 389] width 83 height 25
click at [383, 383] on input "Completed" at bounding box center [378, 388] width 10 height 10
select select "3"
click at [414, 595] on button "Save" at bounding box center [406, 595] width 52 height 22
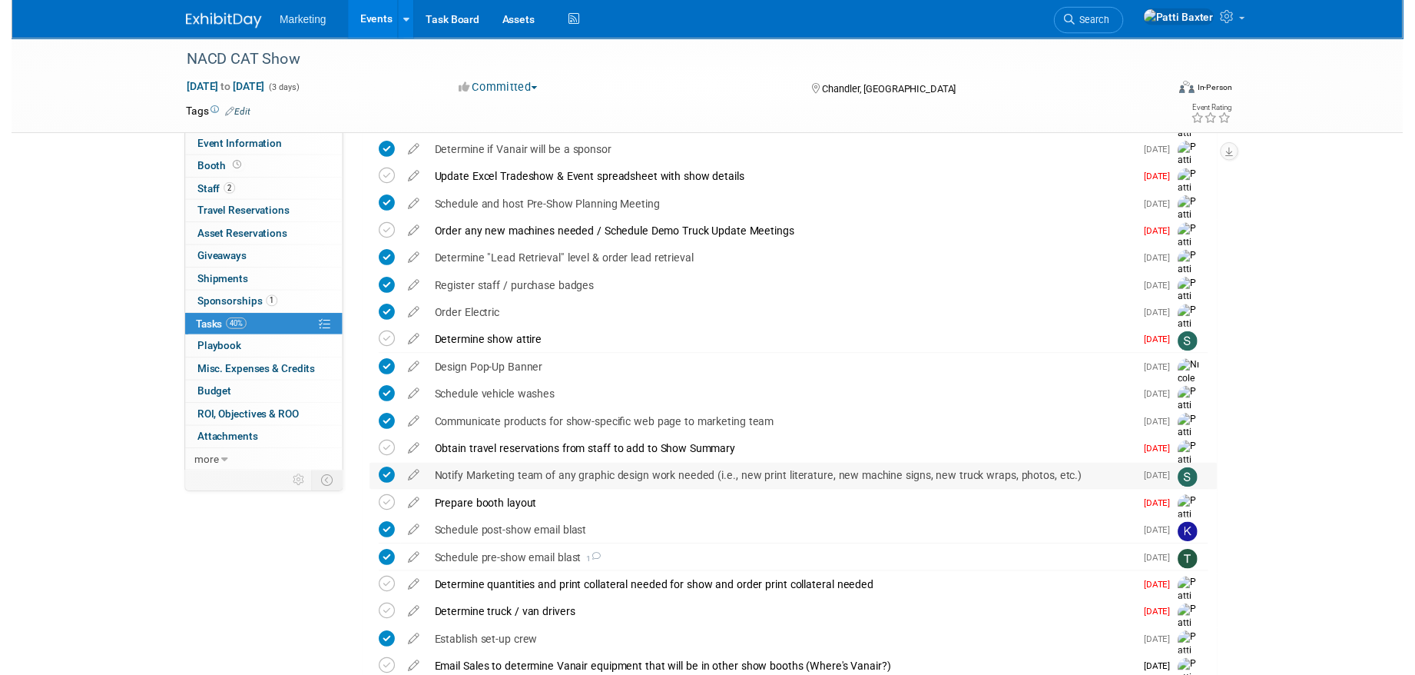
scroll to position [307, 0]
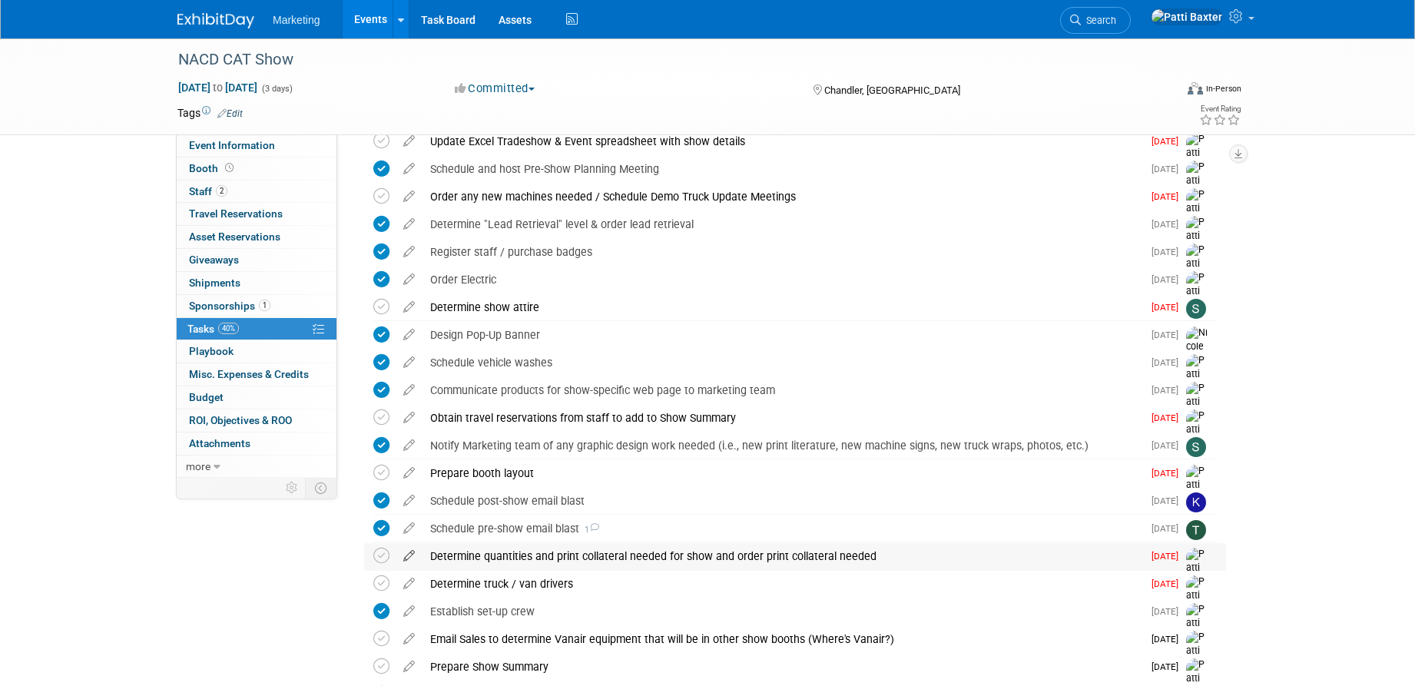
click at [407, 556] on icon at bounding box center [409, 552] width 27 height 19
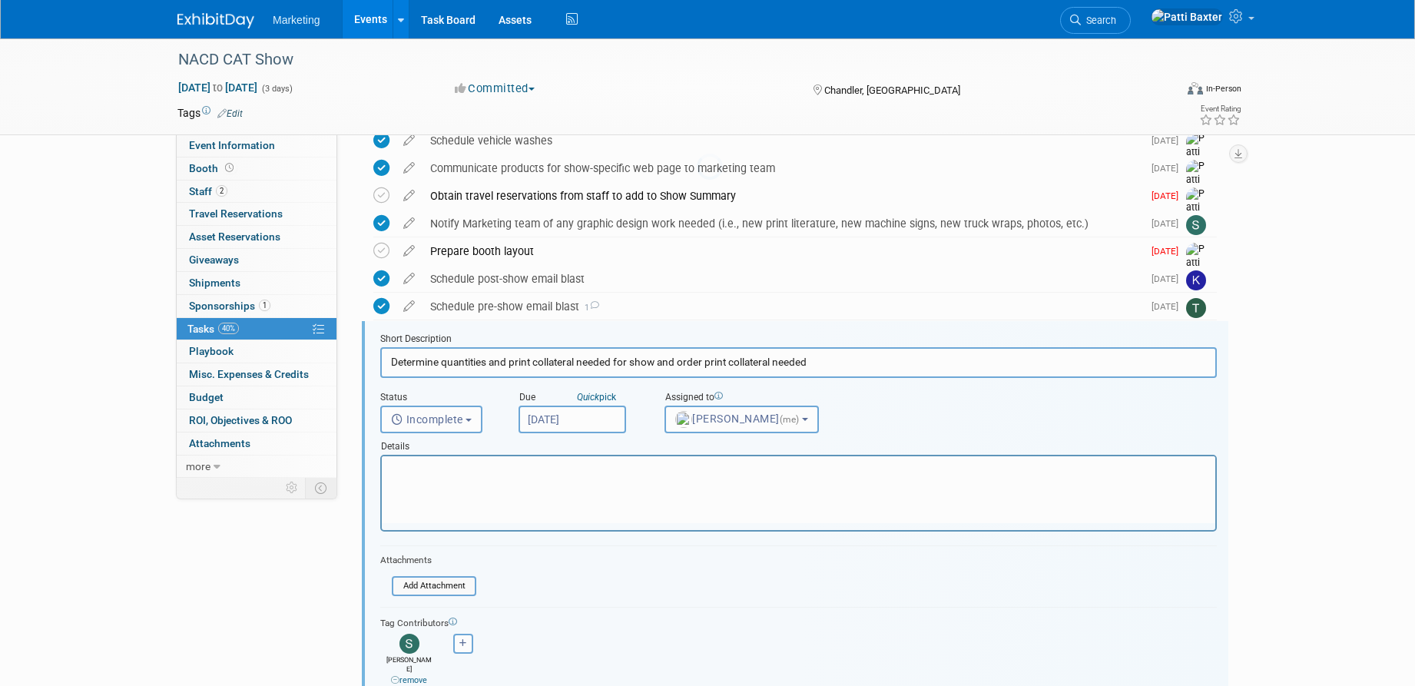
scroll to position [625, 0]
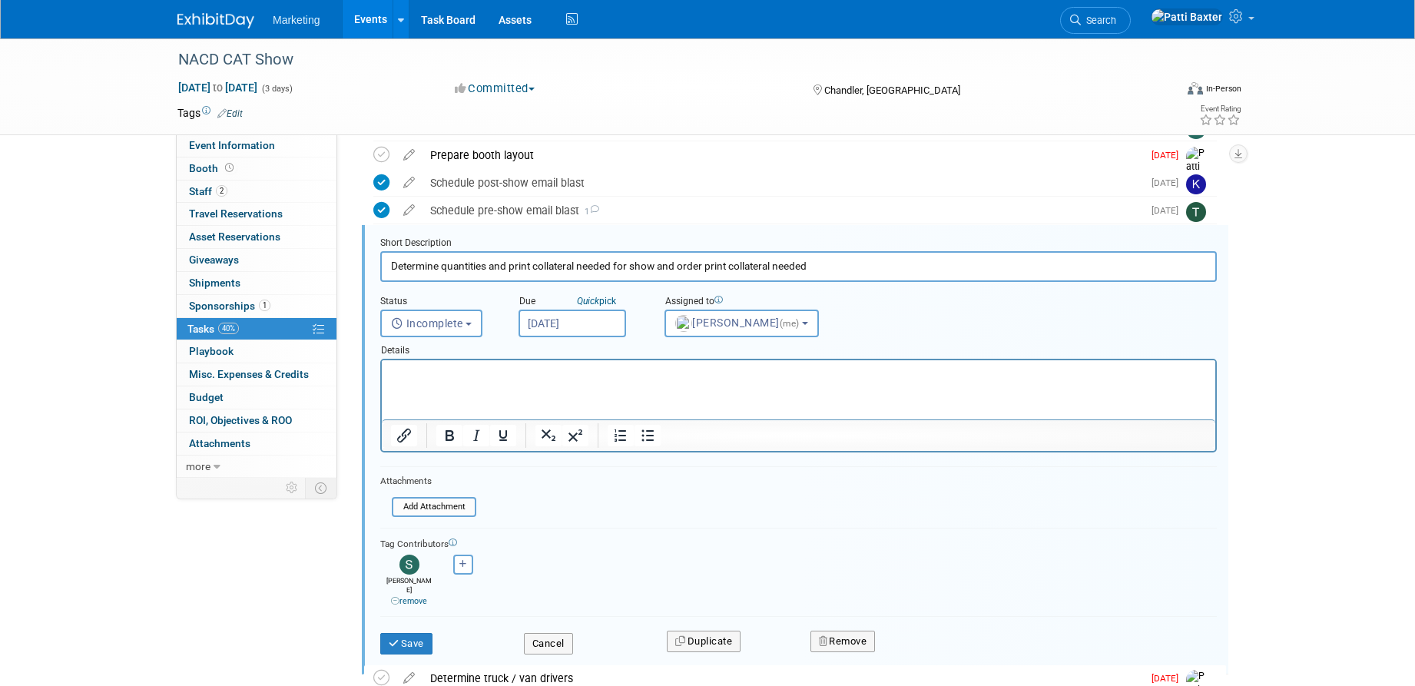
click at [406, 371] on p "Rich Text Area. Press ALT-0 for help." at bounding box center [799, 373] width 816 height 15
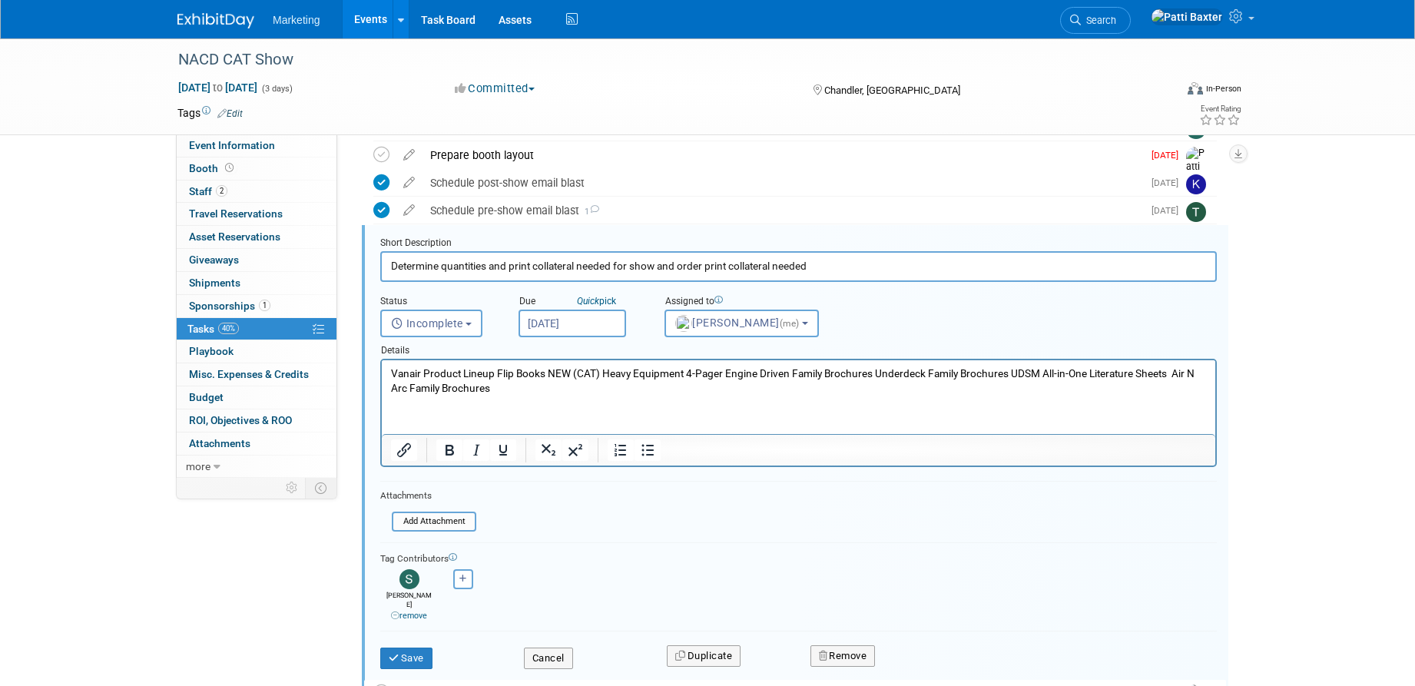
drag, startPoint x: 548, startPoint y: 371, endPoint x: 558, endPoint y: 371, distance: 10.0
click at [552, 371] on p "Vanair Product Lineup Flip Books NEW (CAT) Heavy Equipment 4-Pager Engine Drive…" at bounding box center [799, 380] width 816 height 29
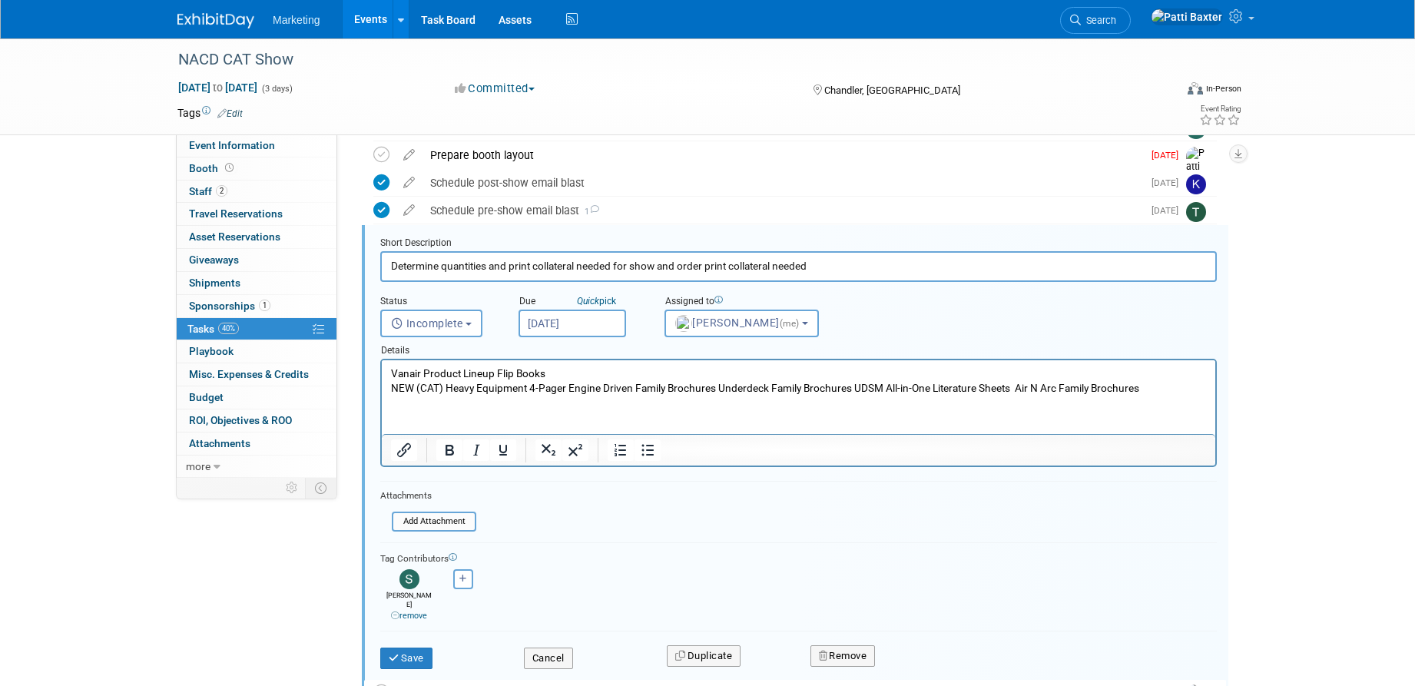
click at [570, 386] on p "NEW (CAT) Heavy Equipment 4-Pager Engine Driven Family Brochures Underdeck Fami…" at bounding box center [799, 388] width 816 height 15
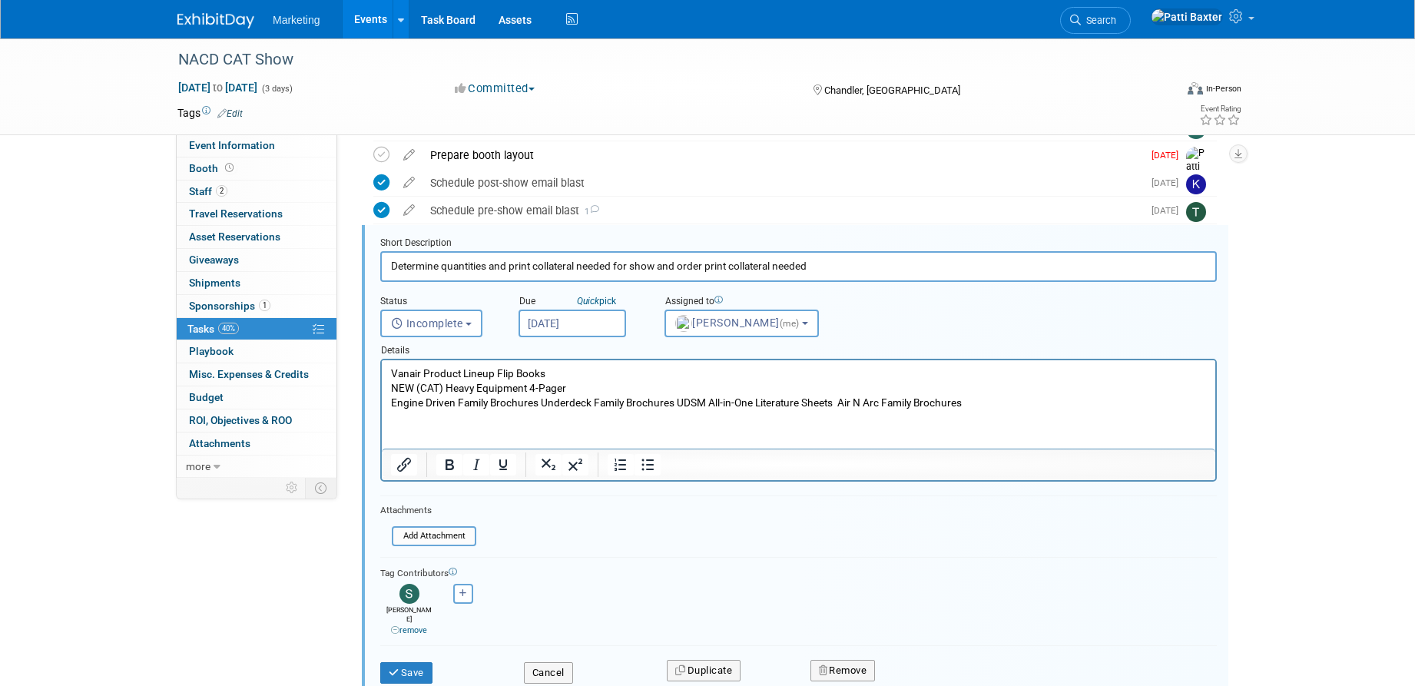
click at [541, 400] on p "Engine Driven Family Brochures Underdeck Family Brochures UDSM All-in-One Liter…" at bounding box center [799, 403] width 816 height 15
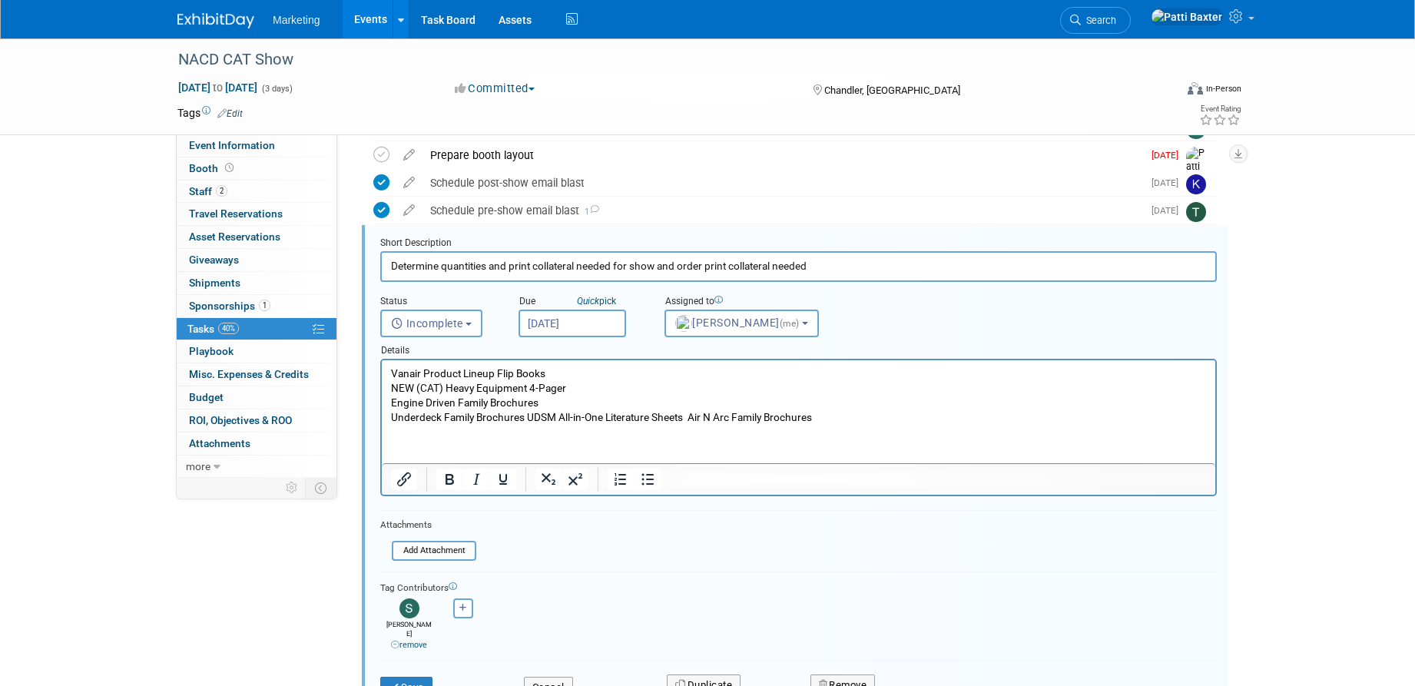
click at [528, 415] on p "Underdeck Family Brochures UDSM All-in-One Literature Sheets Air N Arc Family B…" at bounding box center [799, 417] width 816 height 15
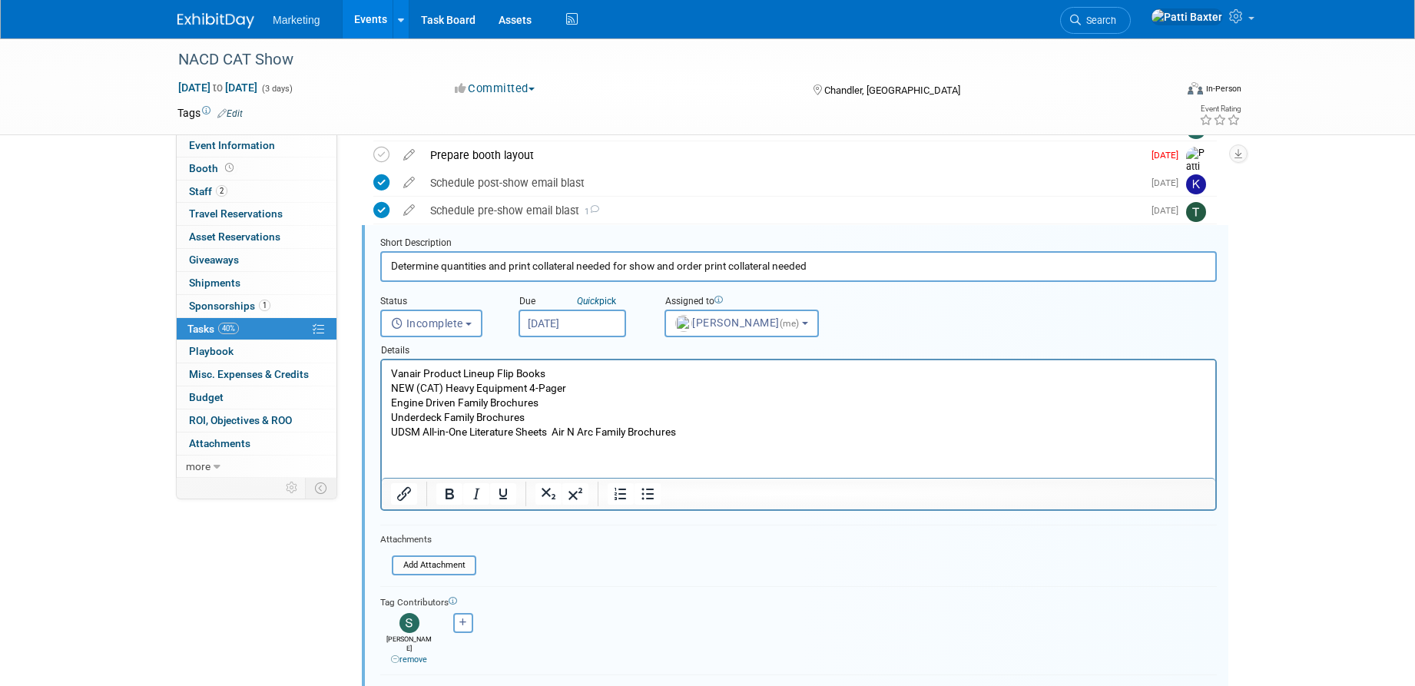
click at [555, 429] on p "UDSM All-in-One Literature Sheets Air N Arc Family Brochures" at bounding box center [799, 432] width 816 height 15
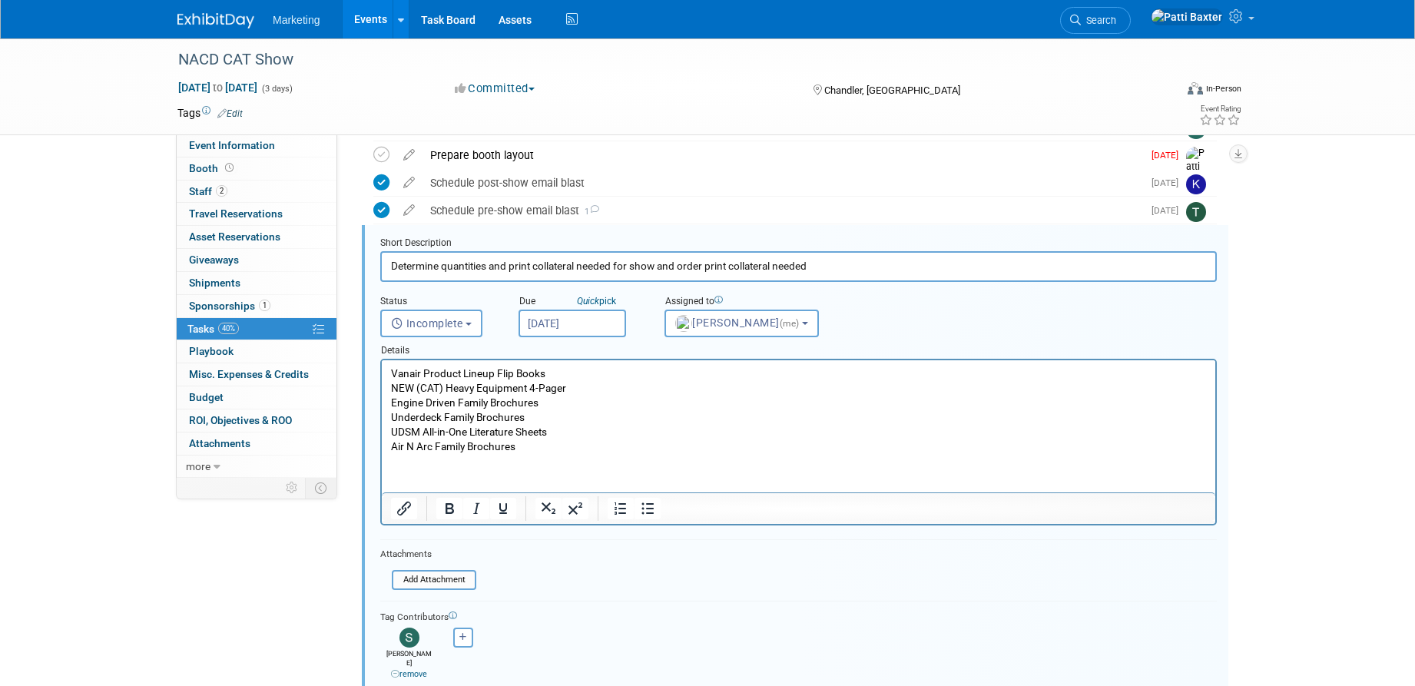
click at [529, 442] on p "Air N Arc Family Brochures" at bounding box center [799, 446] width 816 height 15
drag, startPoint x: 439, startPoint y: 447, endPoint x: 520, endPoint y: 441, distance: 81.7
click at [520, 441] on p "Air N Arc Family Brochures" at bounding box center [799, 446] width 816 height 15
click at [482, 450] on p "Air N Arc Family Brochures" at bounding box center [799, 446] width 816 height 15
drag, startPoint x: 438, startPoint y: 446, endPoint x: 509, endPoint y: 437, distance: 71.2
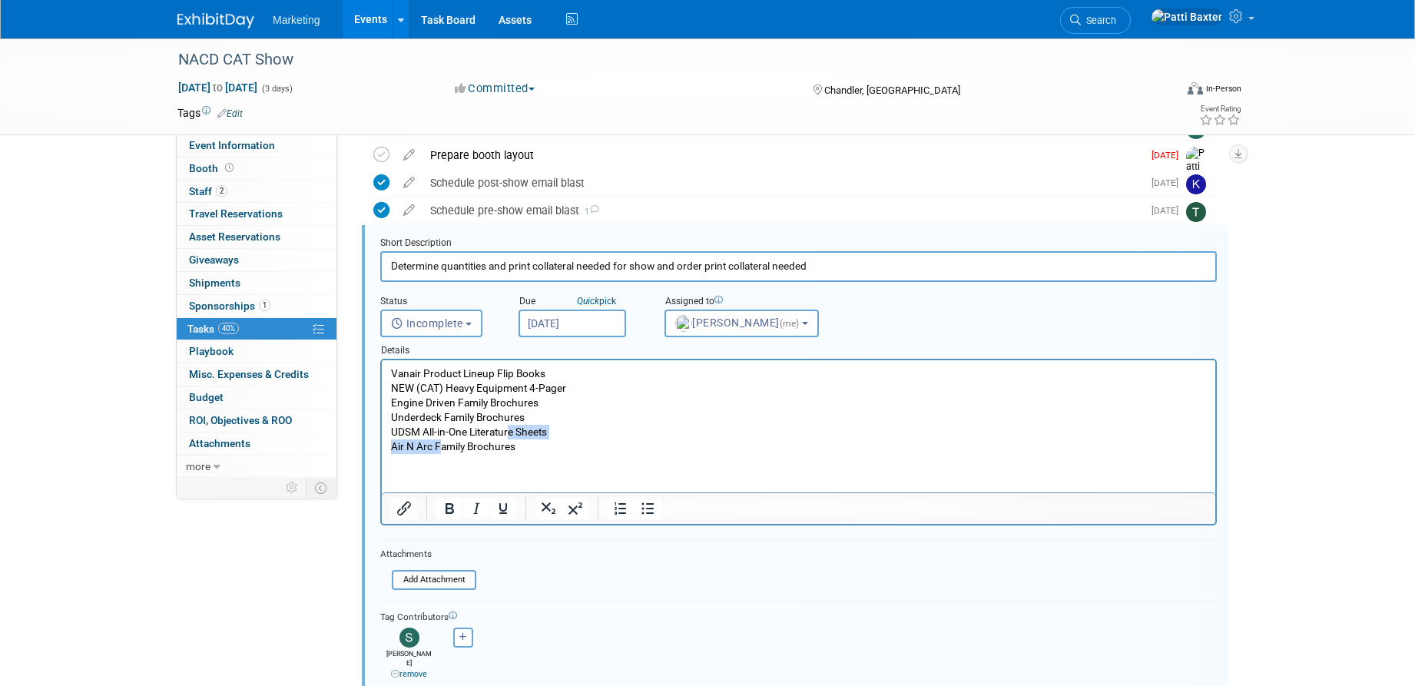
click at [510, 437] on body "Vanair Product Lineup Flip Books NEW (CAT) Heavy Equipment 4-Pager Engine Drive…" at bounding box center [798, 410] width 817 height 88
click at [508, 437] on p "UDSM All-in-One Literature Sheets" at bounding box center [799, 432] width 816 height 15
click at [411, 454] on html "Vanair Product Lineup Flip Books NEW (CAT) Heavy Equipment 4-Pager Engine Drive…" at bounding box center [799, 407] width 834 height 94
click at [545, 447] on p "Air N Arc Family Brochures" at bounding box center [799, 446] width 816 height 15
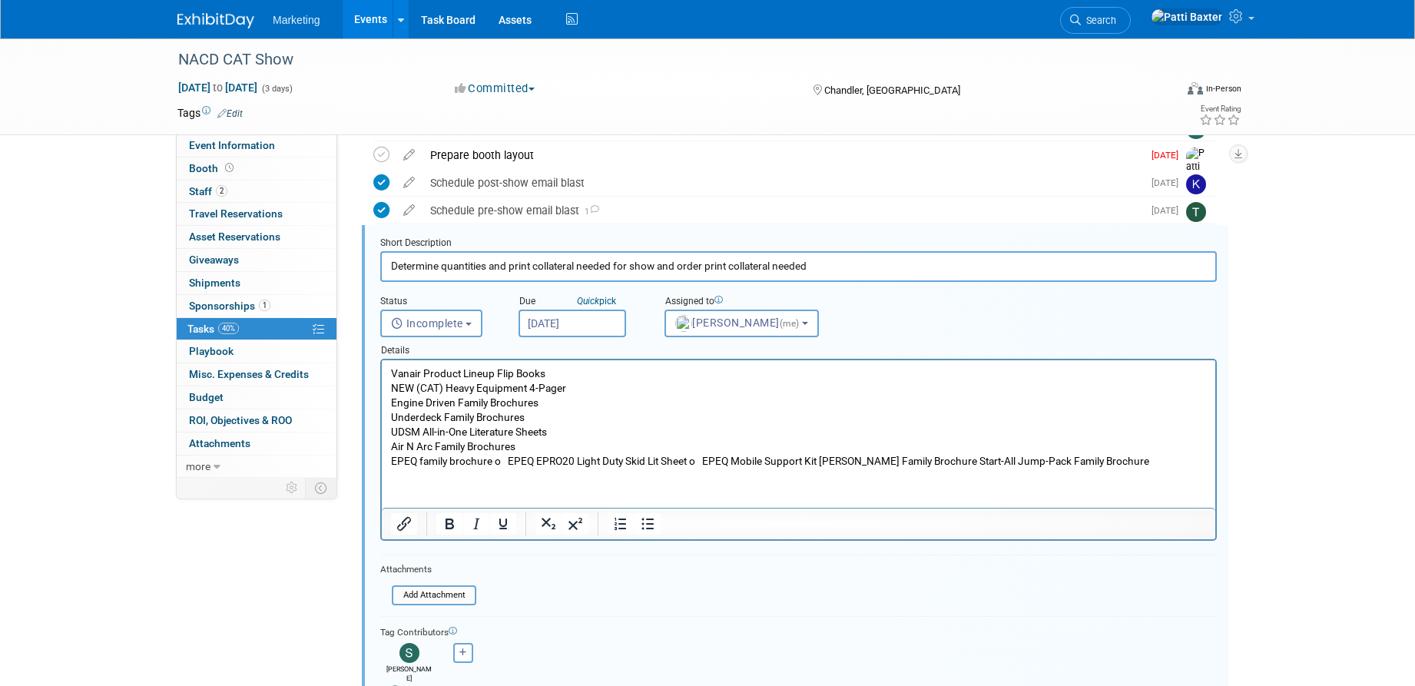
click at [511, 458] on p "EPEQ family brochure o EPEQ EPRO20 Light Duty Skid Lit Sheet o EPEQ Mobile Supp…" at bounding box center [799, 461] width 816 height 15
drag, startPoint x: 499, startPoint y: 460, endPoint x: 804, endPoint y: 449, distance: 304.4
click at [811, 452] on body "Vanair Product Lineup Flip Books NEW (CAT) Heavy Equipment 4-Pager Engine Drive…" at bounding box center [798, 417] width 817 height 103
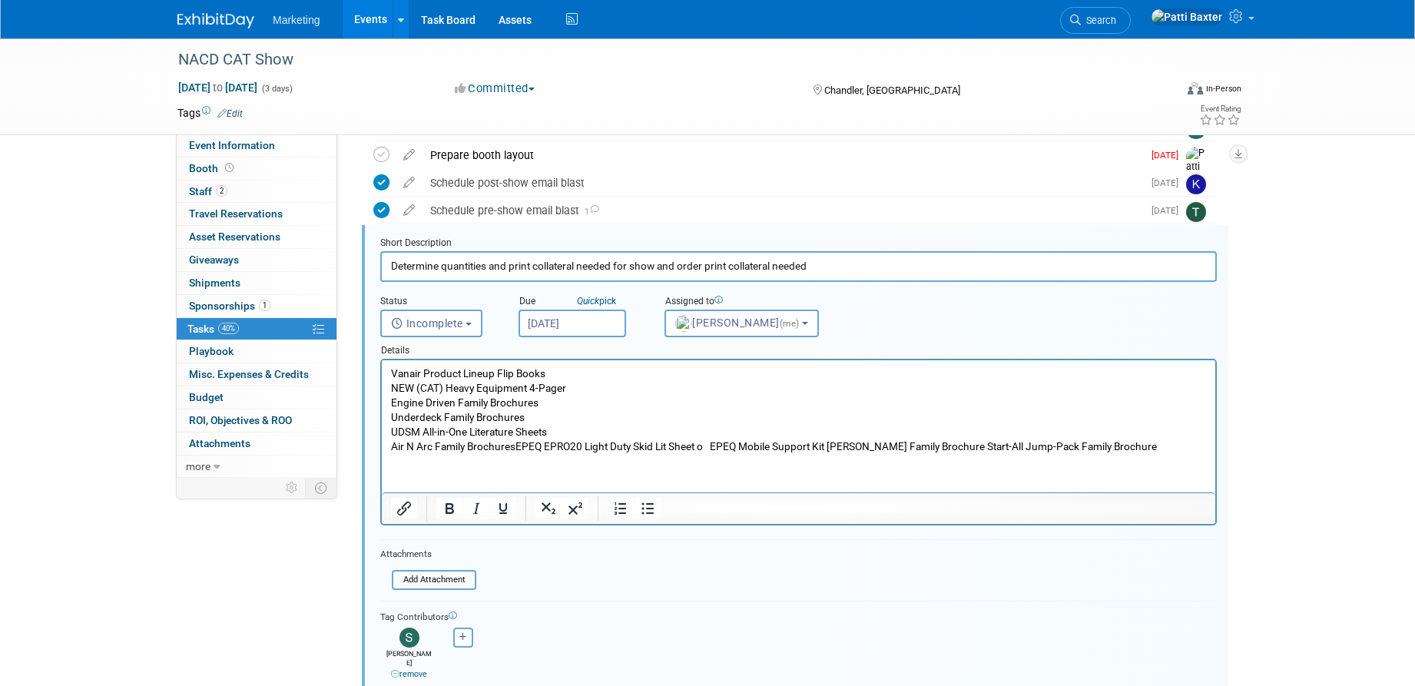
click at [837, 446] on p "Air N Arc Family Brochures EPEQ EPRO20 Light Duty Skid Lit Sheet o EPEQ Mobile …" at bounding box center [799, 446] width 816 height 15
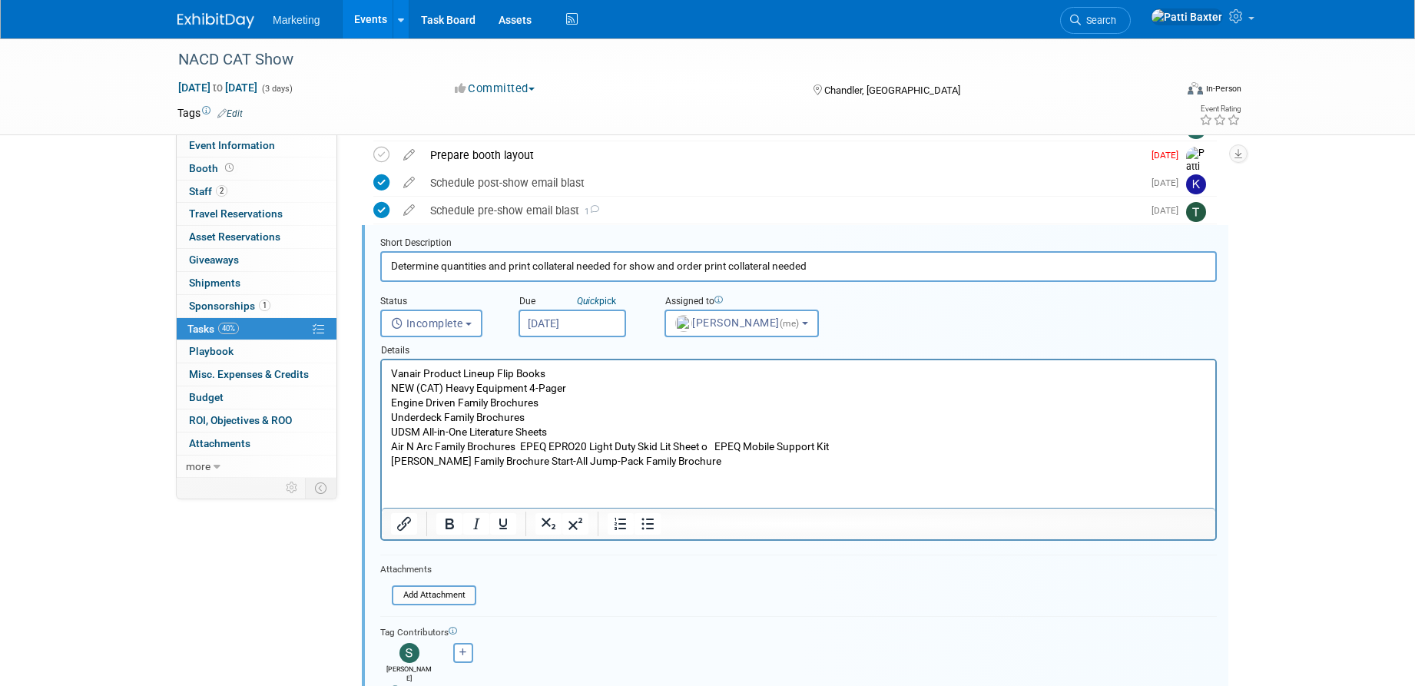
drag, startPoint x: 509, startPoint y: 459, endPoint x: 538, endPoint y: 455, distance: 28.8
click at [510, 459] on p "Goodall Family Brochure Start-All Jump-Pack Family Brochure" at bounding box center [799, 461] width 816 height 15
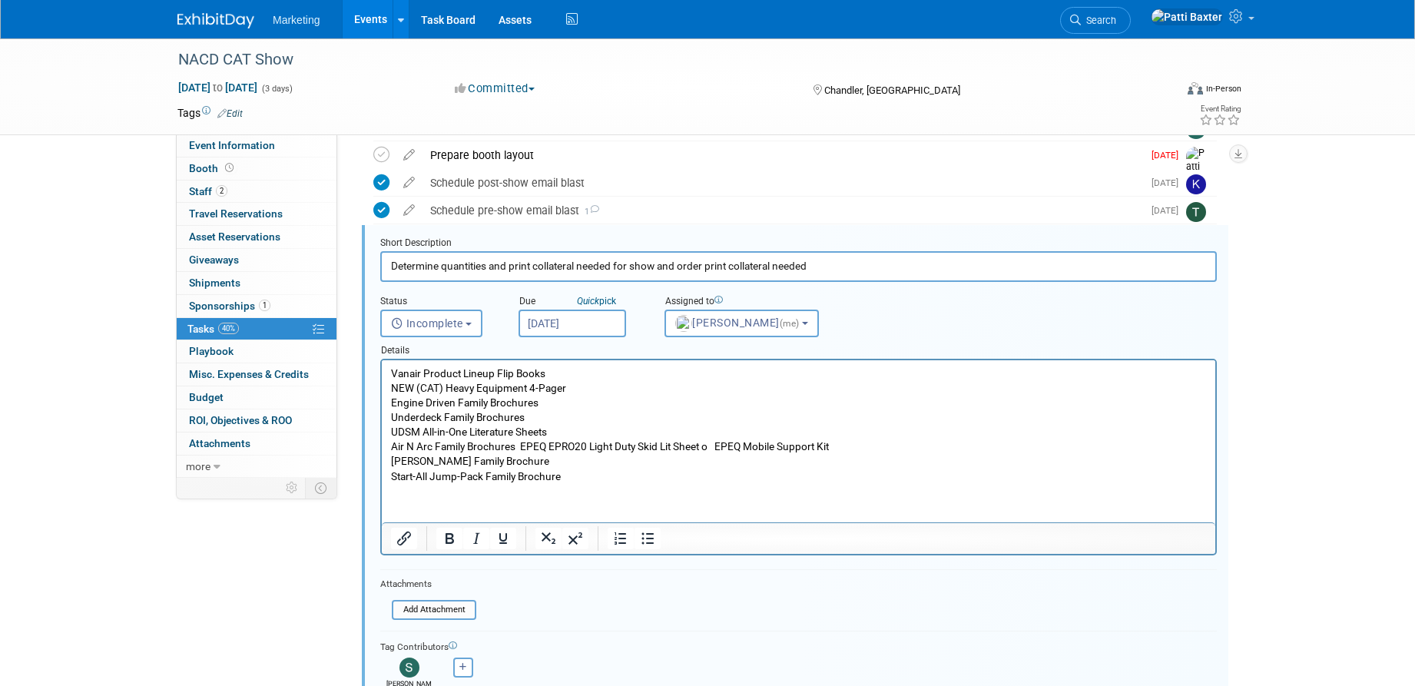
click at [525, 445] on p "Air N Arc Family Brochures EPEQ EPRO20 Light Duty Skid Lit Sheet o EPEQ Mobile …" at bounding box center [799, 446] width 816 height 15
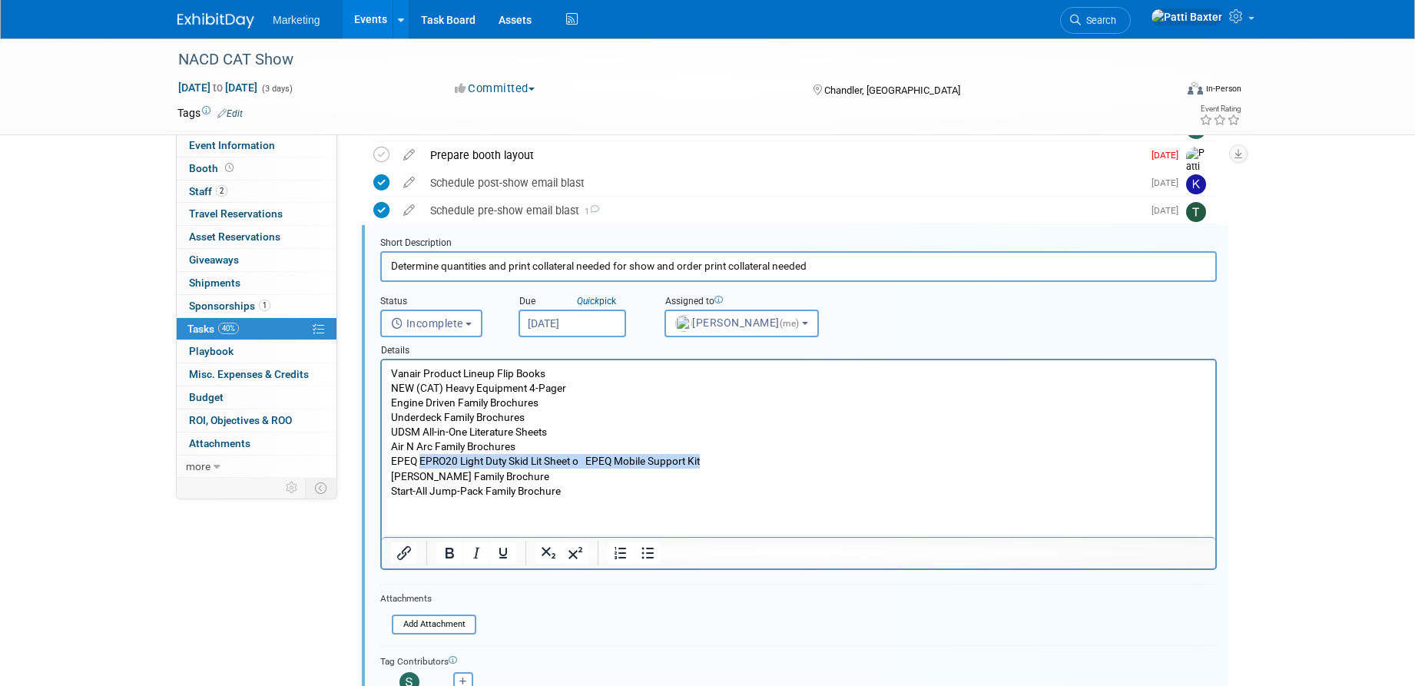
drag, startPoint x: 422, startPoint y: 459, endPoint x: 666, endPoint y: 442, distance: 245.0
click at [709, 452] on body "Vanair Product Lineup Flip Books NEW (CAT) Heavy Equipment 4-Pager Engine Drive…" at bounding box center [798, 432] width 817 height 132
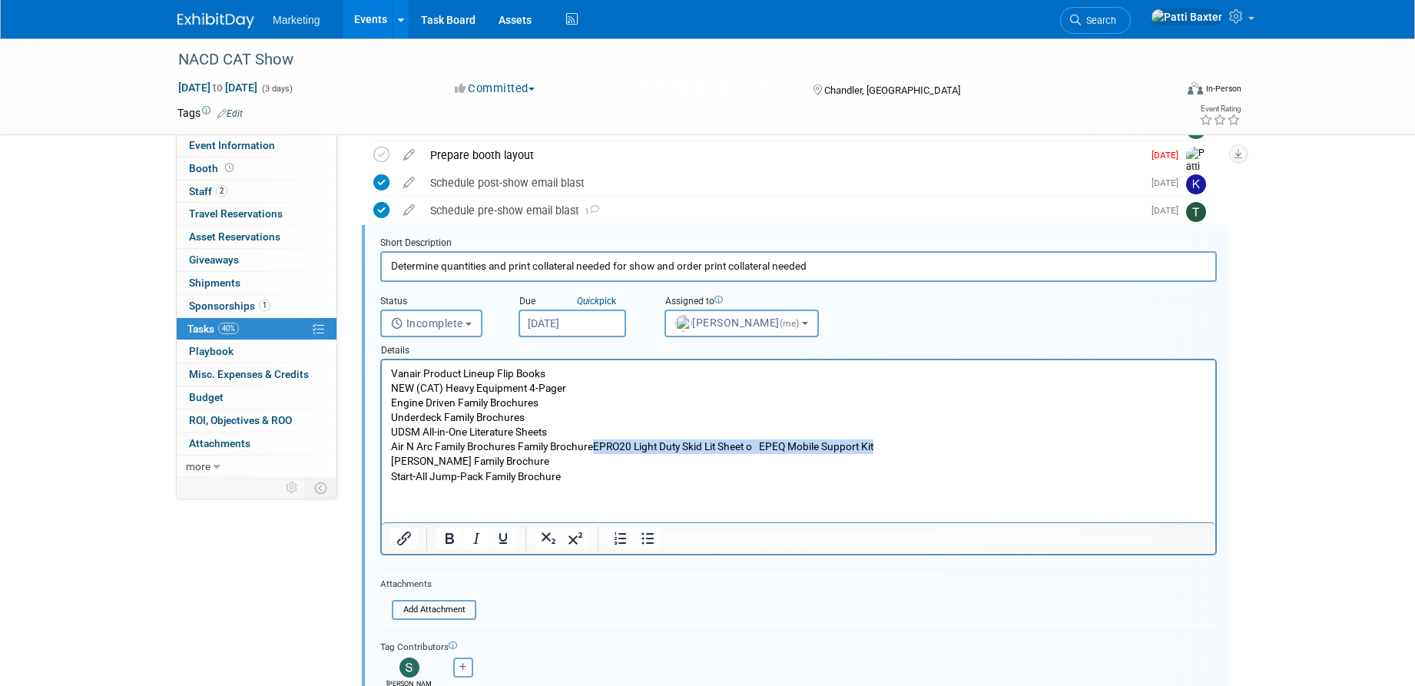
drag, startPoint x: 598, startPoint y: 446, endPoint x: 881, endPoint y: 436, distance: 282.9
click at [887, 438] on body "Vanair Product Lineup Flip Books NEW (CAT) Heavy Equipment 4-Pager Engine Drive…" at bounding box center [798, 425] width 817 height 118
click at [563, 448] on p "Air N Arc Family Brochures Family Brochure EPRO20 Light Duty Skid Lit Sheet o E…" at bounding box center [799, 446] width 816 height 15
click at [520, 446] on p "Air N Arc Family Brochures Family Brochure EPRO20 Light Duty Skid Lit Sheet o E…" at bounding box center [799, 446] width 816 height 15
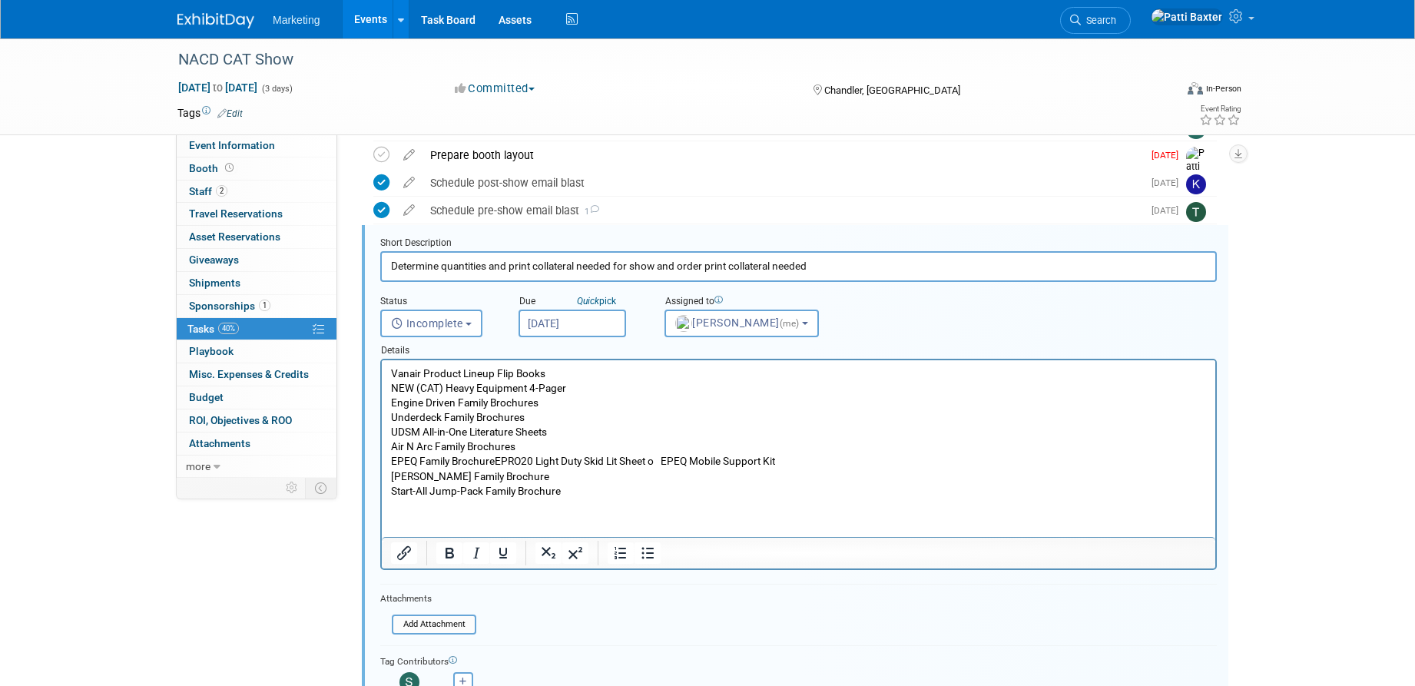
drag, startPoint x: 501, startPoint y: 455, endPoint x: 552, endPoint y: 449, distance: 51.1
click at [501, 456] on span "EPRO20 Light Duty Skid Lit Sheet o EPEQ Mobile Support Kit" at bounding box center [635, 461] width 280 height 12
click at [490, 492] on p "Start-All Jump-Pack Family Brochure" at bounding box center [799, 491] width 816 height 15
click at [576, 493] on p "Start-All Jump-Pack Family Brochure" at bounding box center [799, 491] width 816 height 15
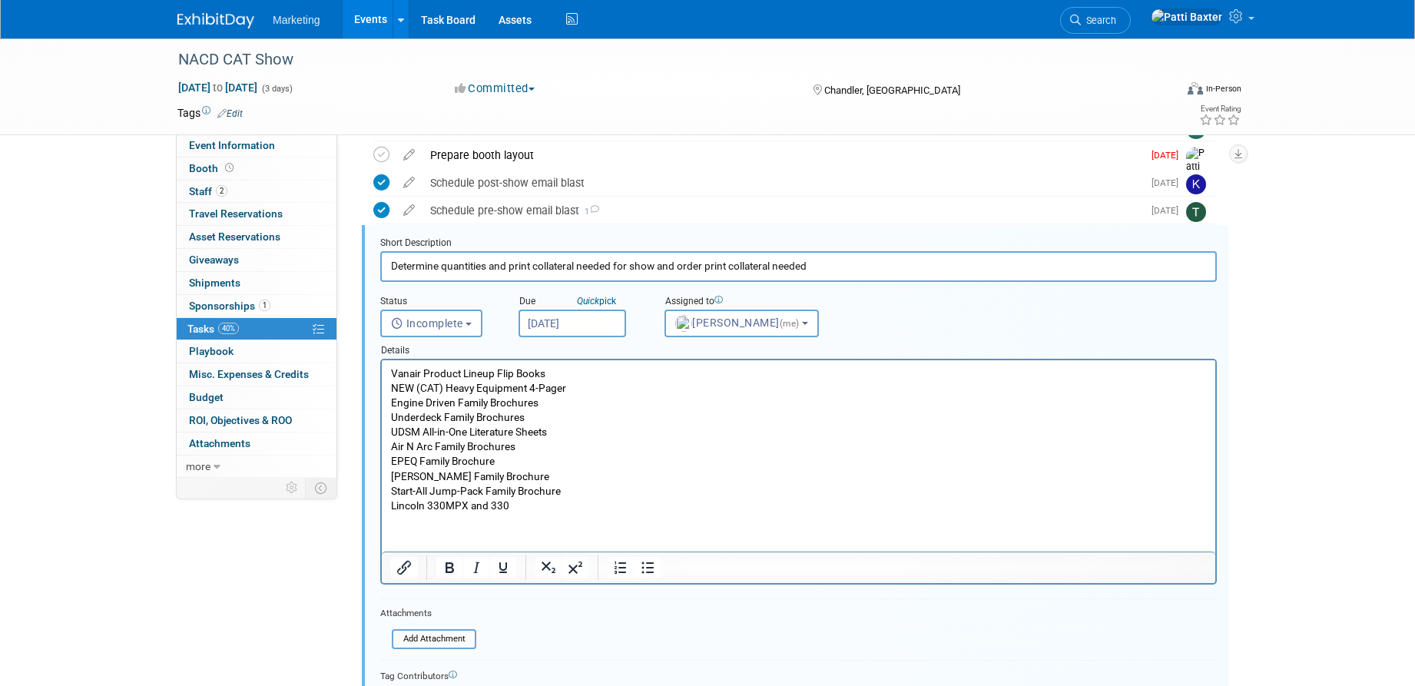
drag, startPoint x: 426, startPoint y: 504, endPoint x: 466, endPoint y: 488, distance: 43.8
click at [442, 499] on p "Lincoln 330MPX and 330" at bounding box center [799, 506] width 816 height 15
drag, startPoint x: 598, startPoint y: 502, endPoint x: 622, endPoint y: 499, distance: 24.0
click at [634, 499] on p "Lincoln RANGER and RANGER AIR 330MPX and 330" at bounding box center [799, 506] width 816 height 15
click at [647, 501] on p "Lincoln RANGER and RANGER AIR 330MPX Lit Sheets" at bounding box center [799, 506] width 816 height 15
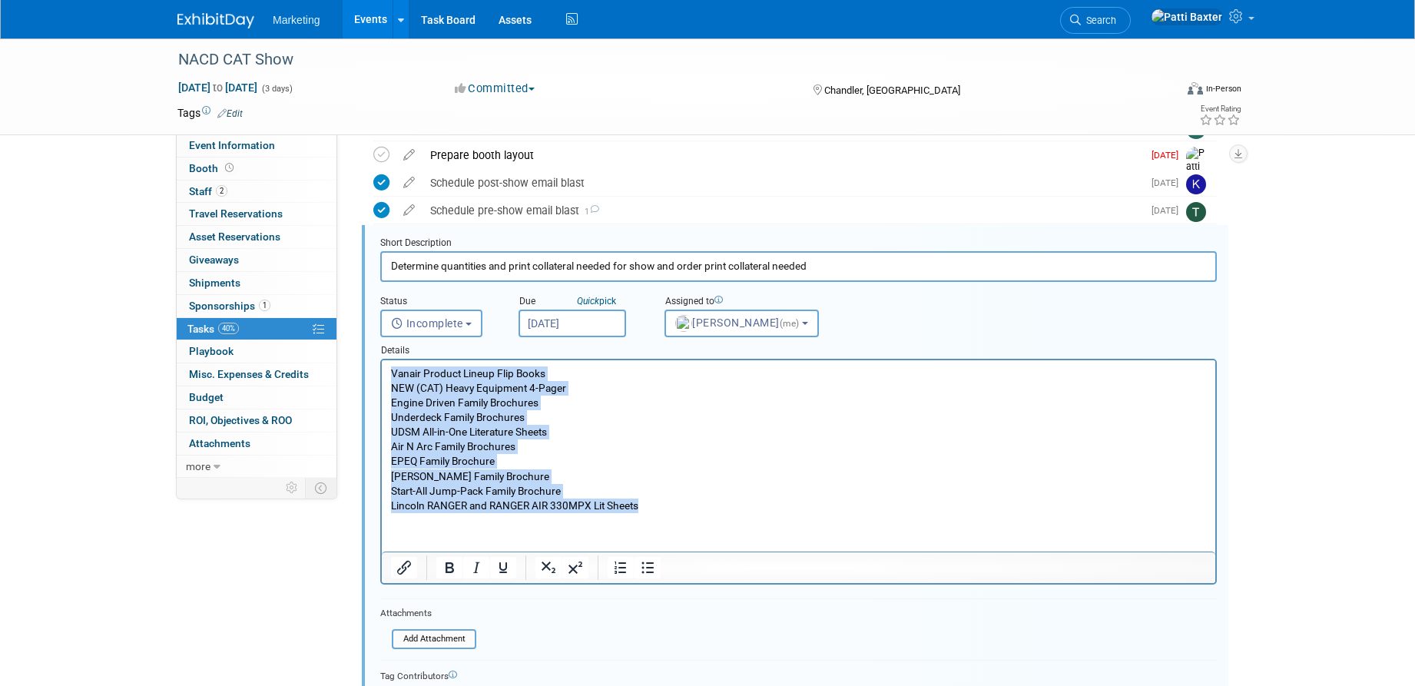
drag, startPoint x: 392, startPoint y: 373, endPoint x: 619, endPoint y: 462, distance: 244.3
click at [646, 497] on body "Vanair Product Lineup Flip Books NEW (CAT) Heavy Equipment 4-Pager Engine Drive…" at bounding box center [798, 439] width 817 height 147
click at [568, 374] on p "Vanair Product Lineup Flip Books" at bounding box center [799, 373] width 816 height 15
click at [391, 374] on p "Vanair Product Lineup Flip Books" at bounding box center [799, 373] width 816 height 15
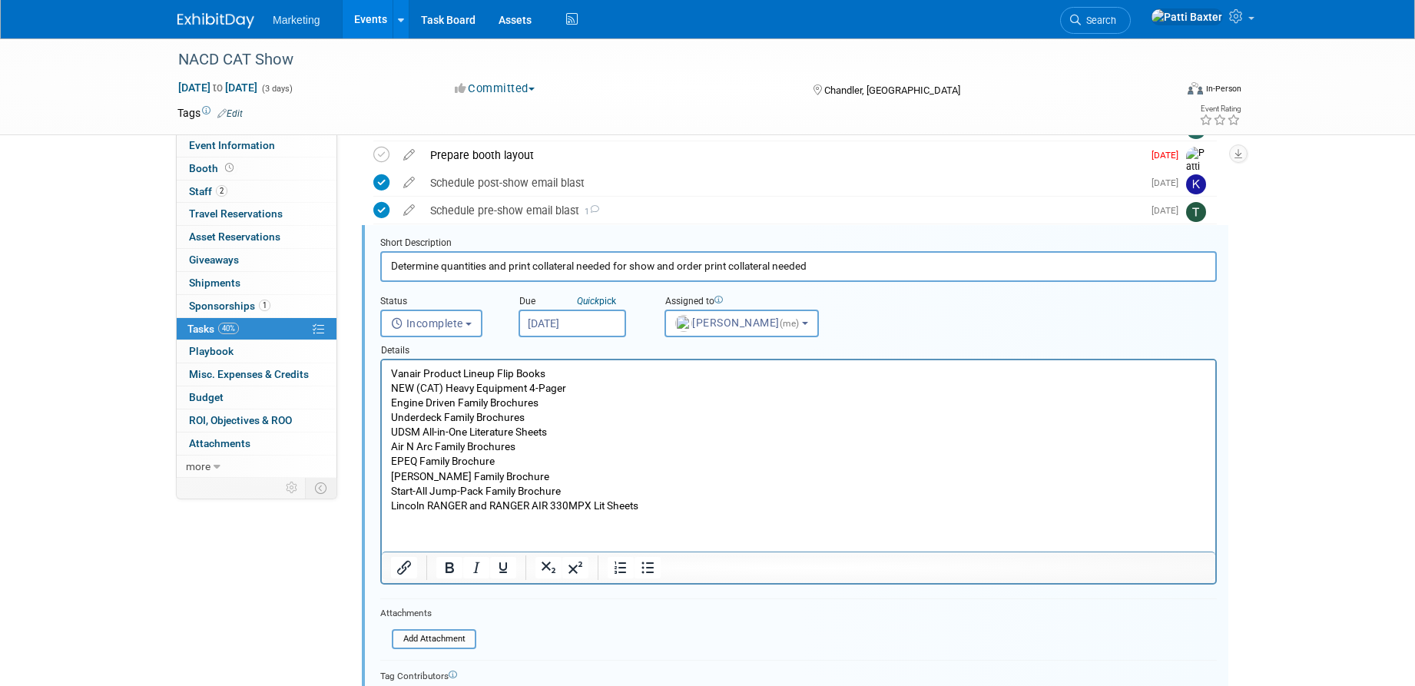
click at [566, 372] on p "Vanair Product Lineup Flip Books" at bounding box center [799, 373] width 816 height 15
click at [585, 386] on p "NEW (CAT) Heavy Equipment 4-Pager" at bounding box center [799, 388] width 816 height 15
drag, startPoint x: 550, startPoint y: 376, endPoint x: 586, endPoint y: 366, distance: 37.5
click at [559, 373] on p "Vanair Product Lineup Flip Books 25x" at bounding box center [799, 373] width 816 height 15
drag, startPoint x: 550, startPoint y: 401, endPoint x: 558, endPoint y: 399, distance: 8.0
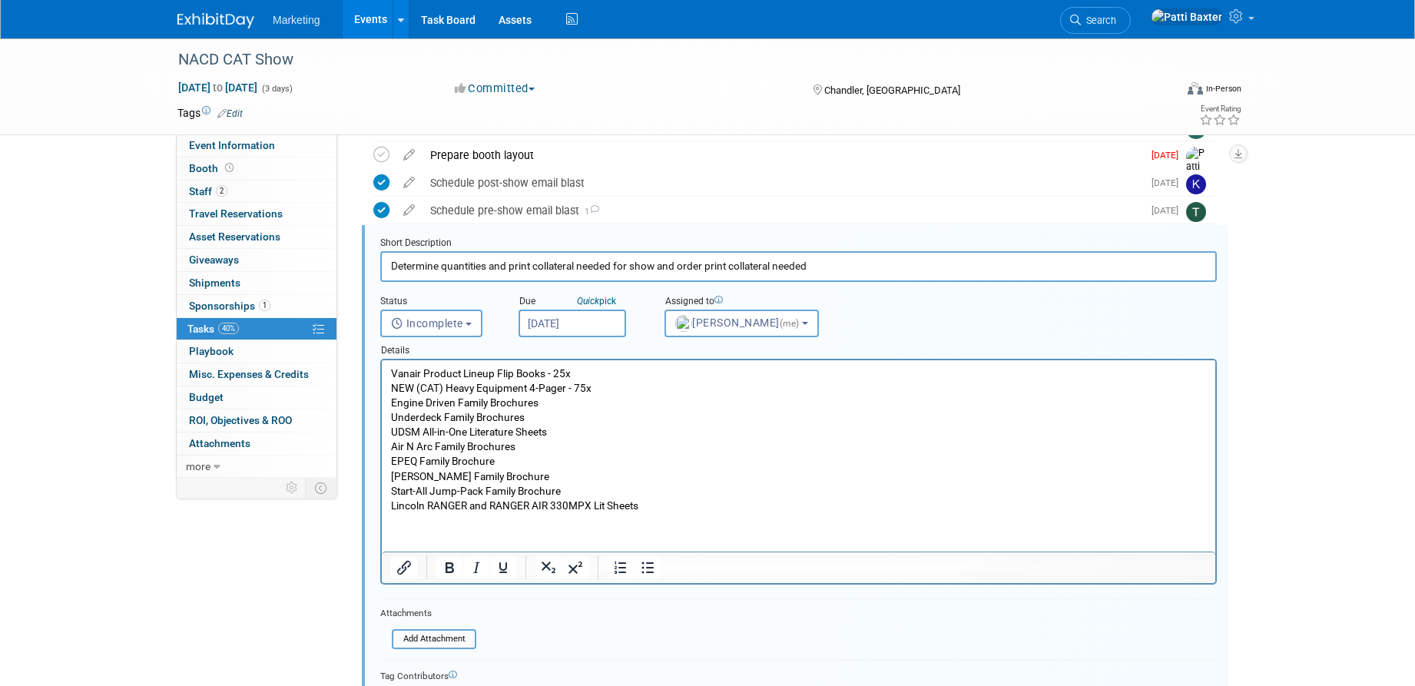
click at [555, 400] on p "Engine Driven Family Brochures" at bounding box center [799, 403] width 816 height 15
drag, startPoint x: 539, startPoint y: 403, endPoint x: 562, endPoint y: 402, distance: 22.3
click at [562, 402] on p "Engine Driven Family Brochures - 10x" at bounding box center [799, 403] width 816 height 15
copy p "- 10x"
click at [530, 414] on p "Underdeck Family Brochures" at bounding box center [799, 417] width 816 height 15
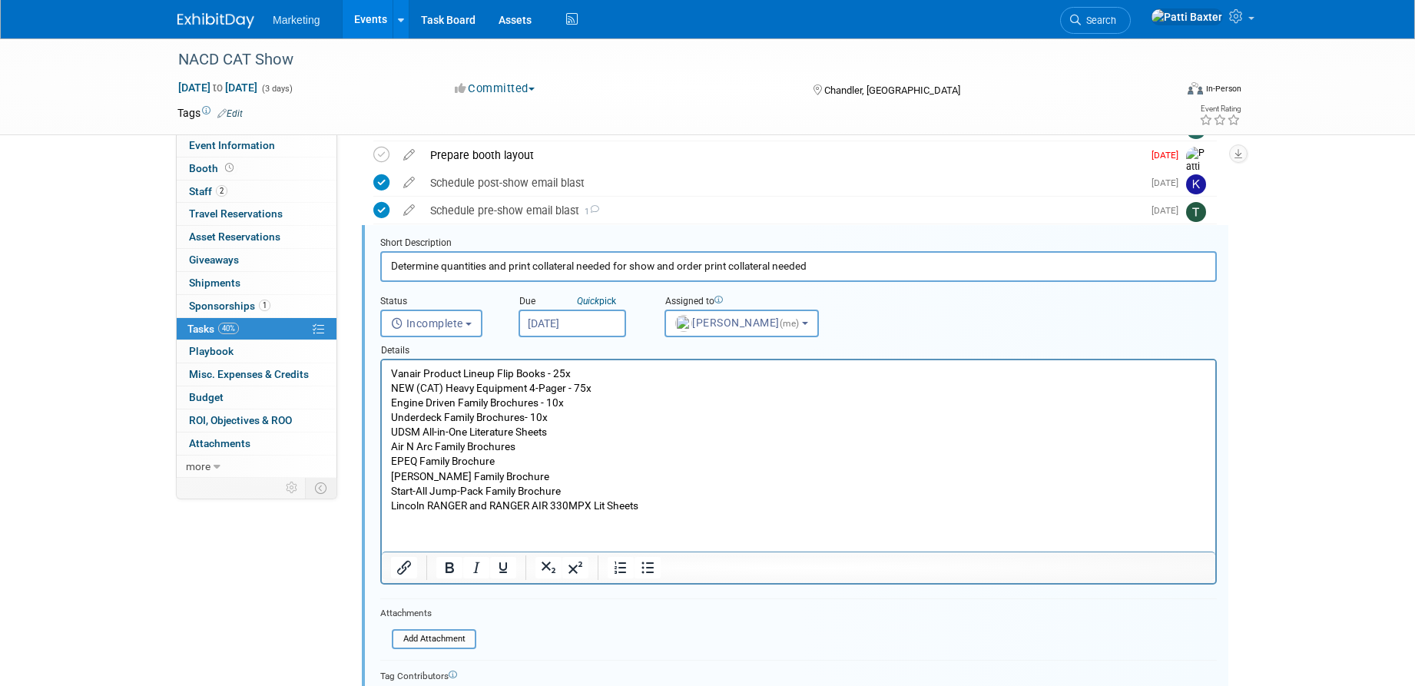
click at [562, 432] on p "UDSM All-in-One Literature Sheets" at bounding box center [799, 432] width 816 height 15
click at [531, 446] on p "Air N Arc Family Brochures" at bounding box center [799, 446] width 816 height 15
drag, startPoint x: 501, startPoint y: 463, endPoint x: 513, endPoint y: 458, distance: 13.1
click at [507, 459] on p "EPEQ Family Brochure" at bounding box center [799, 461] width 816 height 15
click at [524, 473] on p "Goodall Family Brochure" at bounding box center [799, 476] width 816 height 15
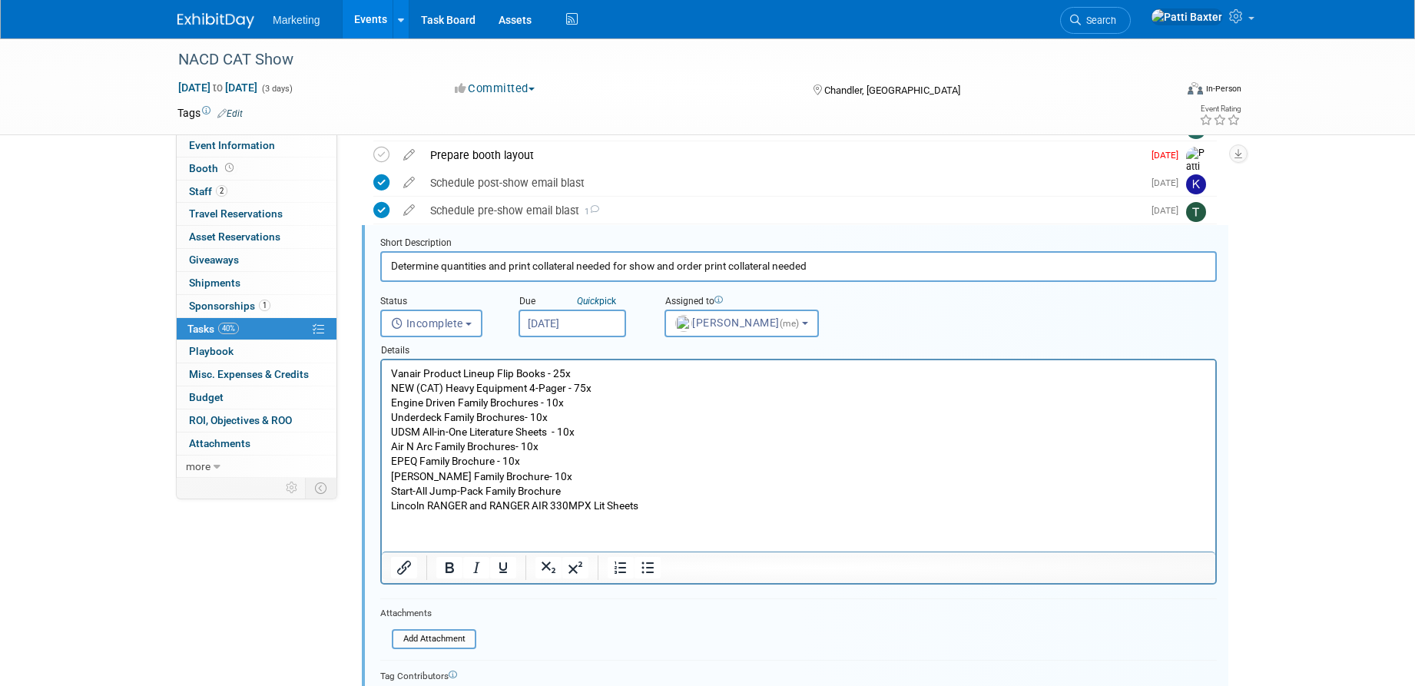
click at [587, 489] on p "Start-All Jump-Pack Family Brochure" at bounding box center [799, 491] width 816 height 15
click at [656, 503] on p "Lincoln RANGER and RANGER AIR 330MPX Lit Sheets" at bounding box center [799, 506] width 816 height 15
click at [563, 480] on p "Goodall Family Brochure- 10x" at bounding box center [799, 476] width 816 height 15
click at [579, 384] on p "NEW (CAT) Heavy Equipment 4-Pager - 75x" at bounding box center [799, 388] width 816 height 15
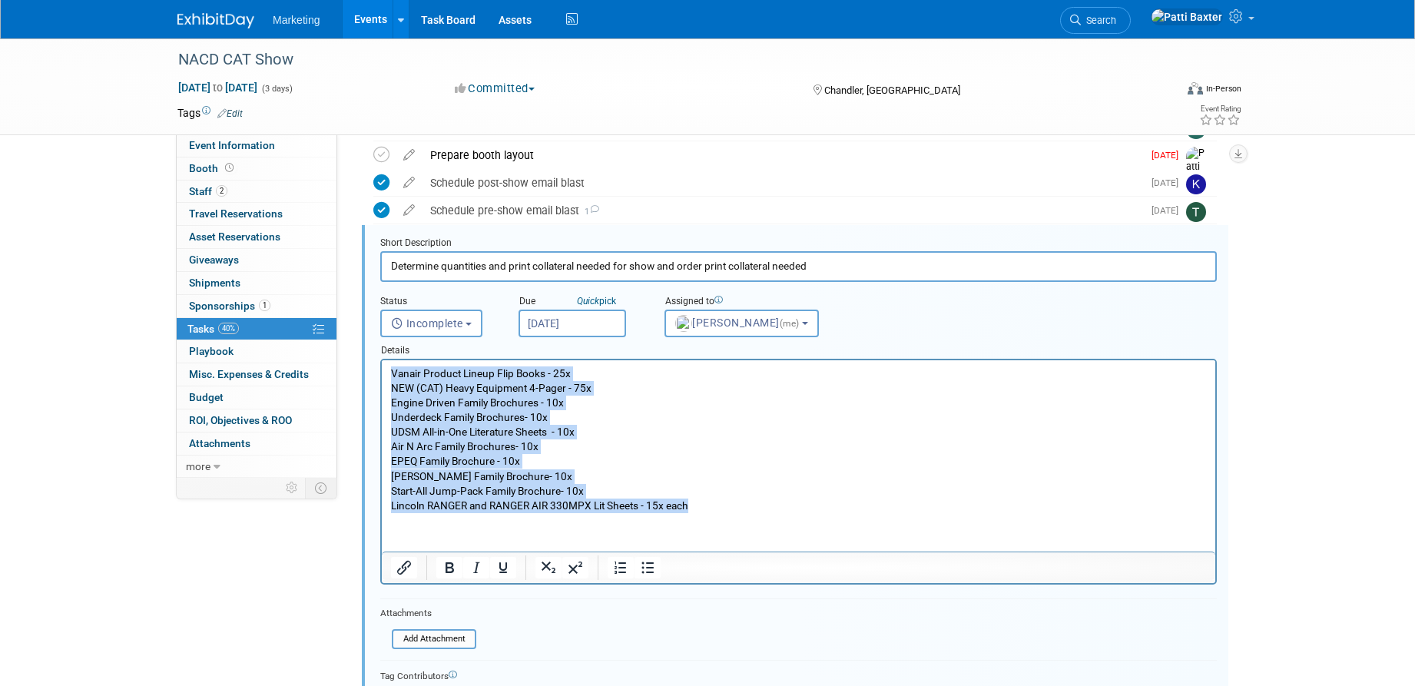
drag, startPoint x: 393, startPoint y: 371, endPoint x: 708, endPoint y: 499, distance: 340.1
click at [708, 500] on body "Vanair Product Lineup Flip Books - 25x NEW (CAT) Heavy Equipment 4-Pager - 75x …" at bounding box center [798, 439] width 817 height 147
copy body "Vanair Product Lineup Flip Books - 25x NEW (CAT) Heavy Equipment 4-Pager - 75x …"
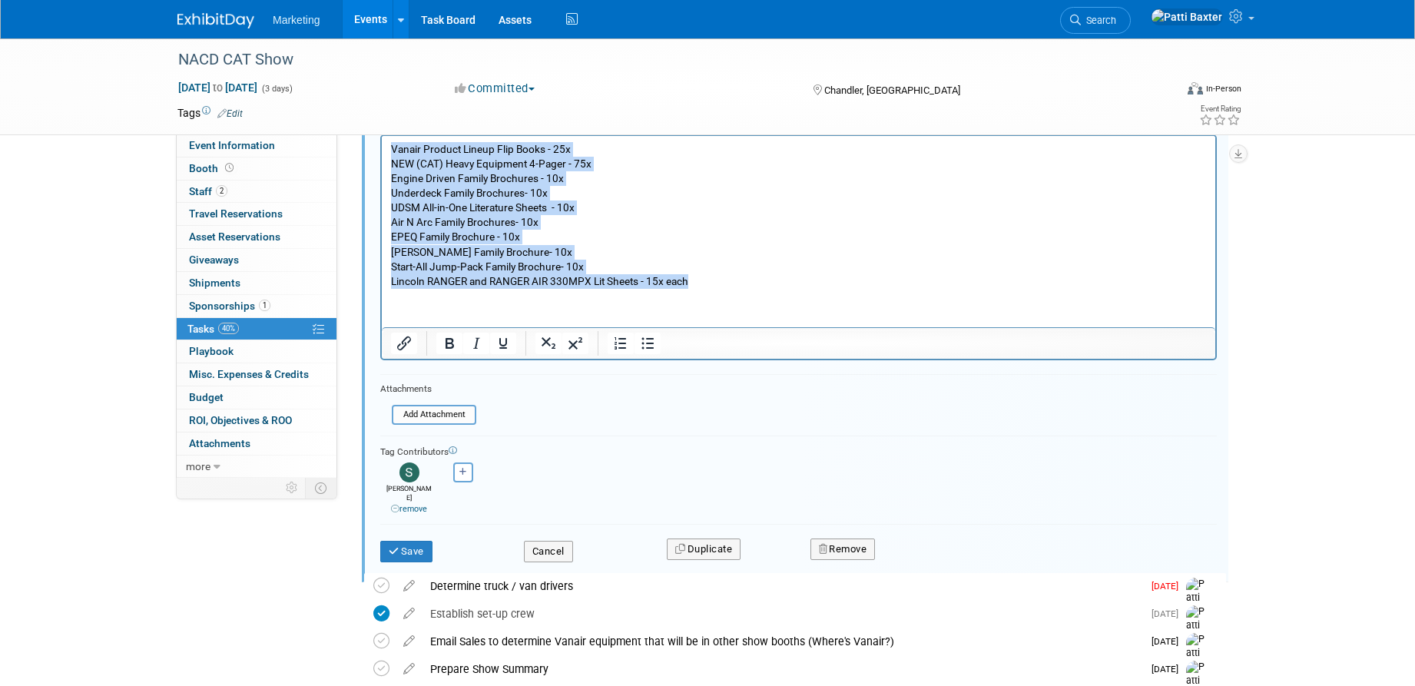
scroll to position [856, 0]
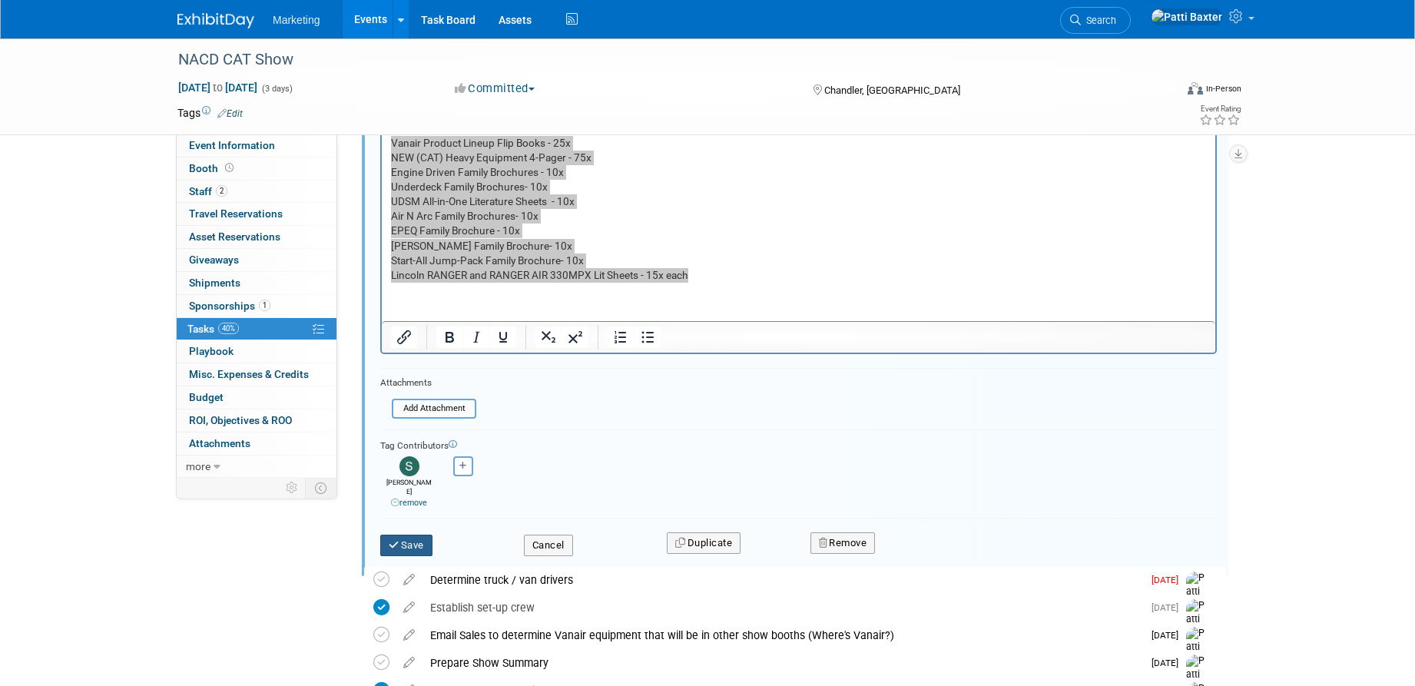
click at [416, 535] on button "Save" at bounding box center [406, 546] width 52 height 22
